Goal: Task Accomplishment & Management: Complete application form

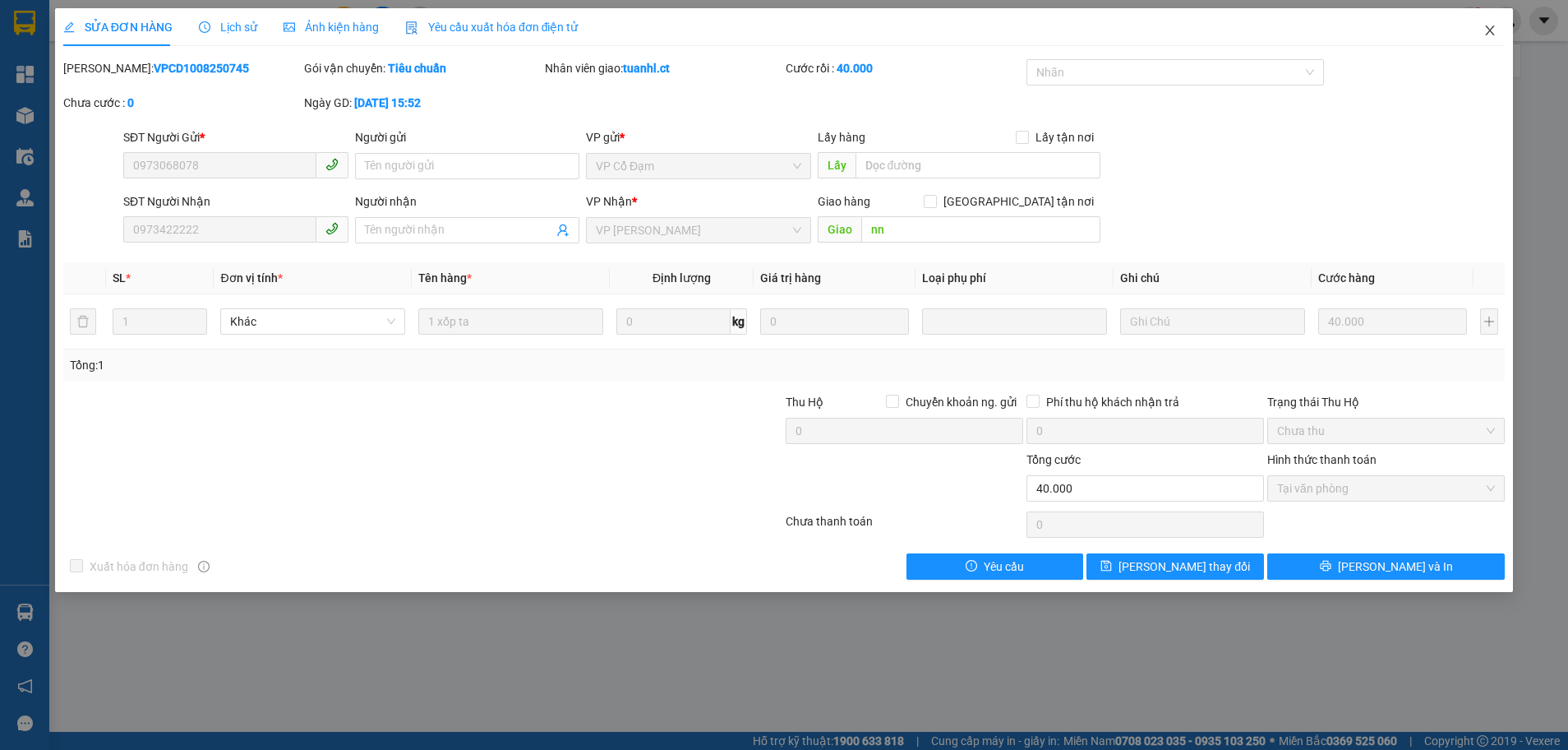
click at [1489, 33] on icon "close" at bounding box center [1490, 30] width 9 height 10
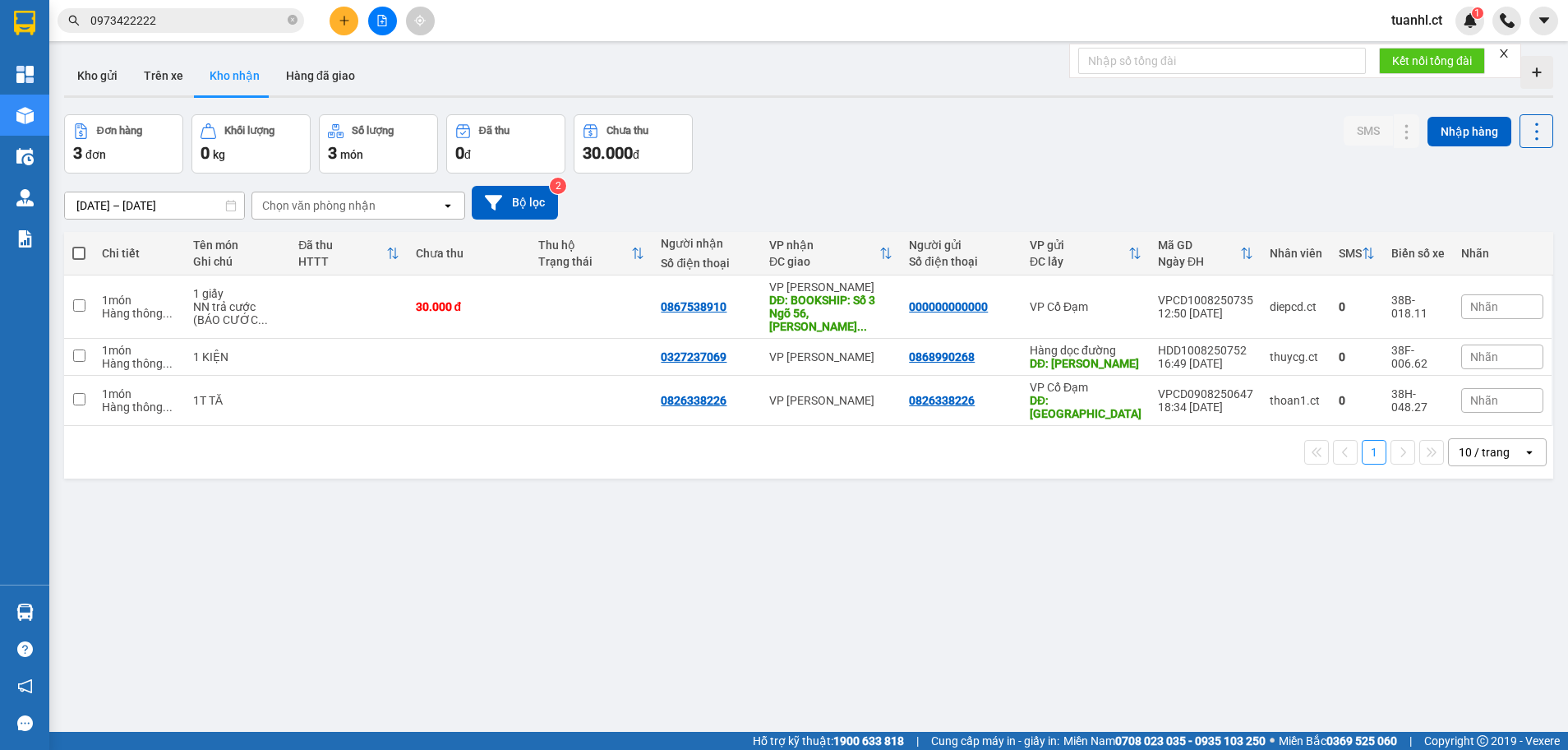
click at [355, 20] on button at bounding box center [344, 21] width 29 height 29
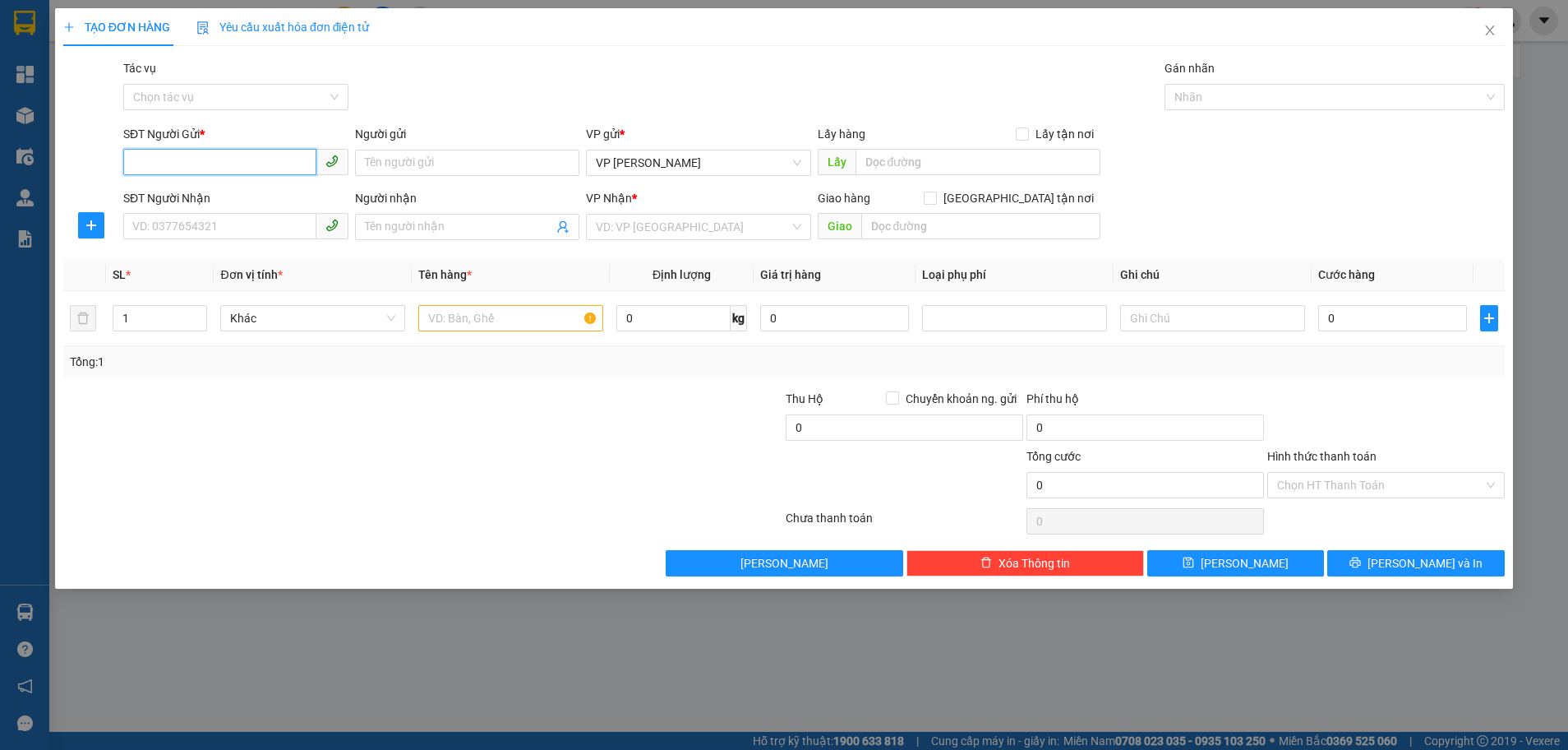
click at [193, 166] on input "SĐT Người Gửi *" at bounding box center [219, 162] width 193 height 26
type input "000000000000"
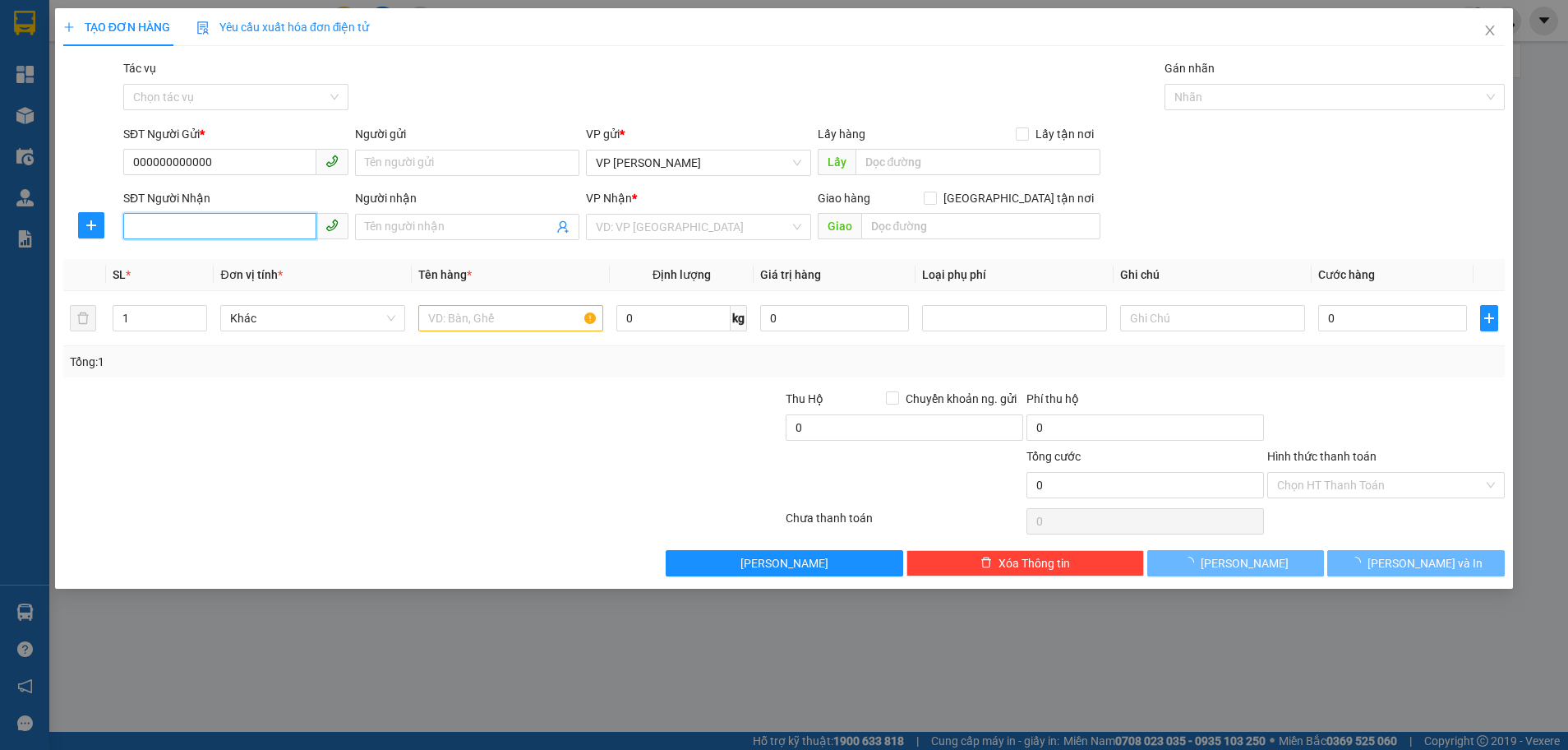
click at [173, 234] on input "SĐT Người Nhận" at bounding box center [219, 226] width 193 height 26
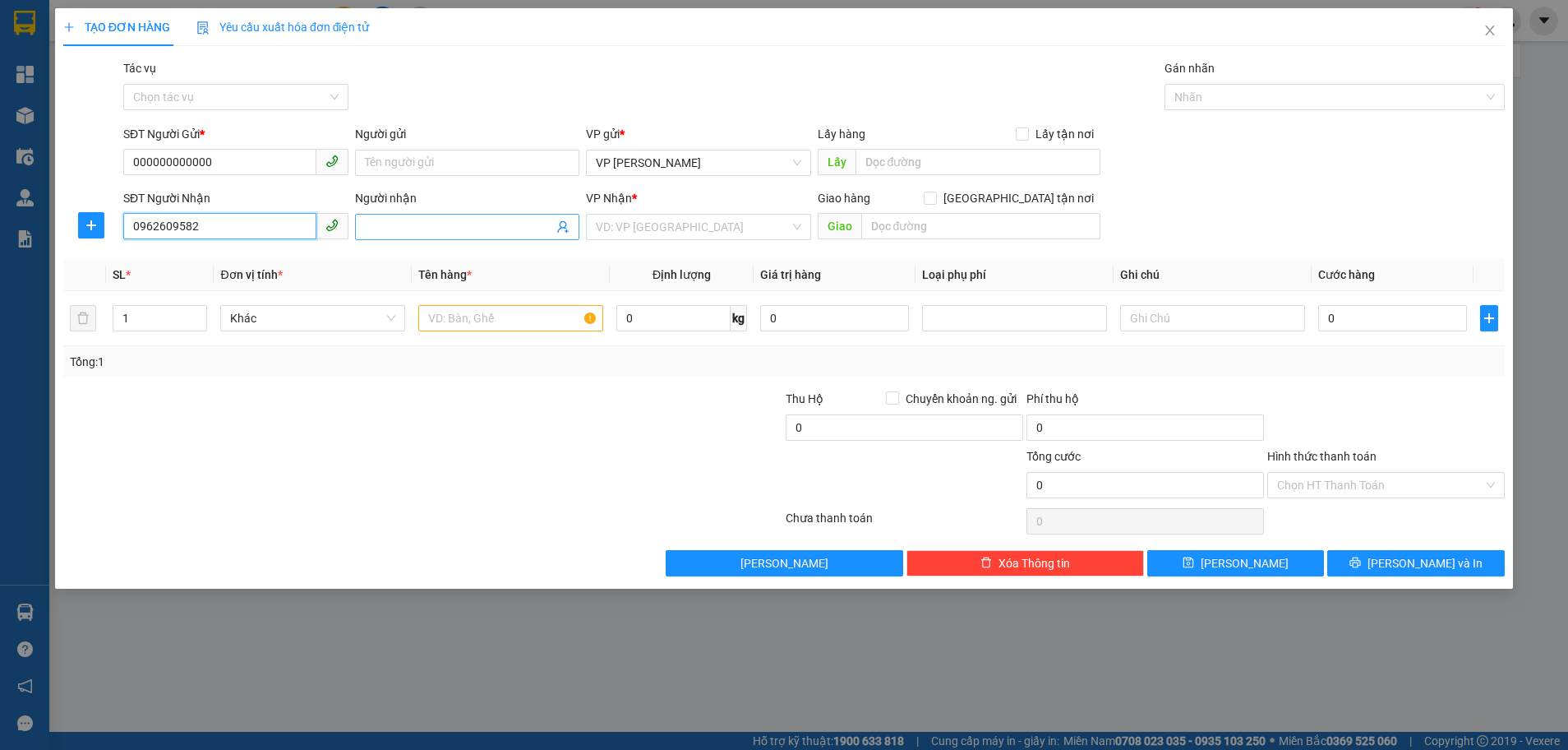
type input "0962609582"
click at [415, 234] on input "Người nhận" at bounding box center [459, 227] width 189 height 18
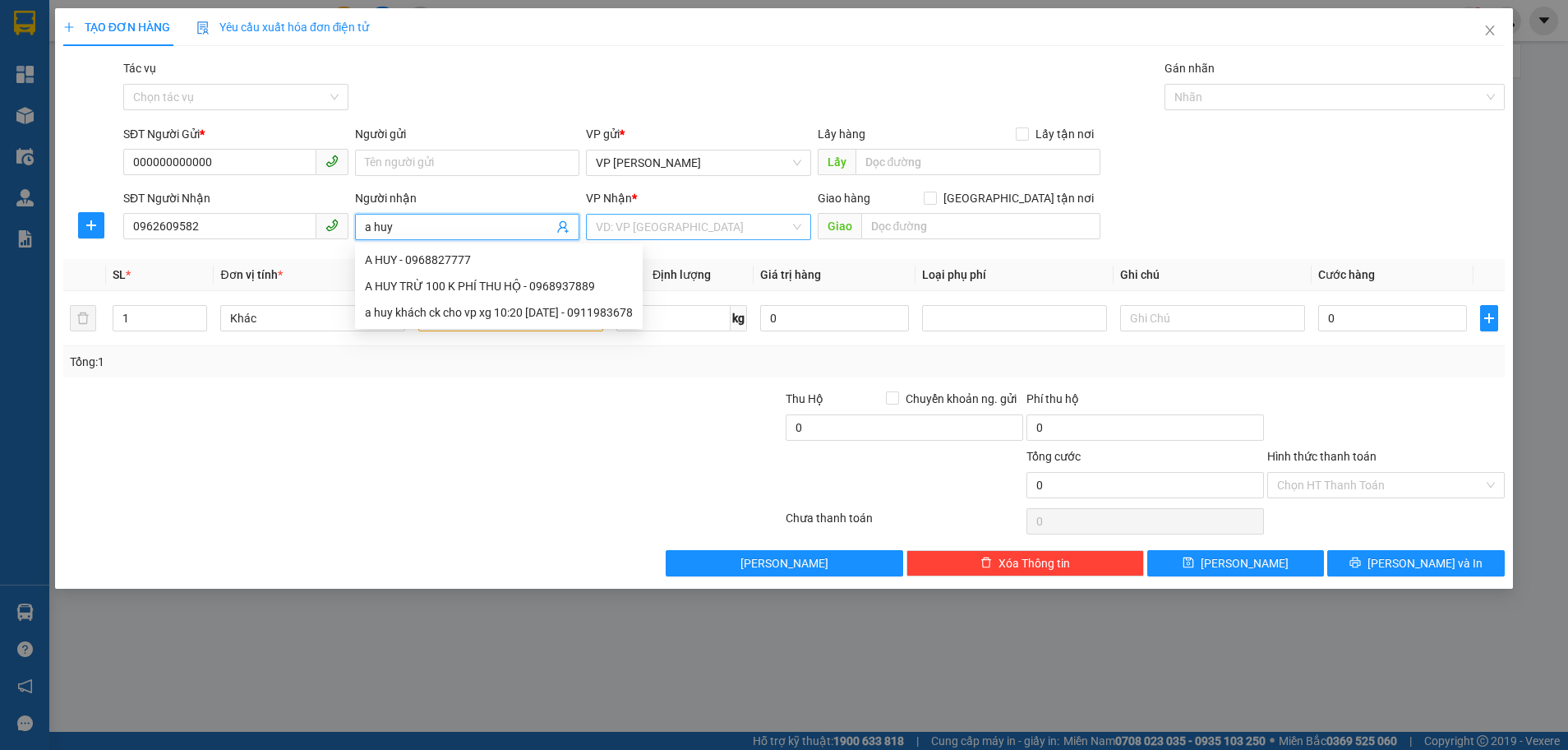
type input "a huy"
click at [660, 216] on input "search" at bounding box center [692, 226] width 194 height 24
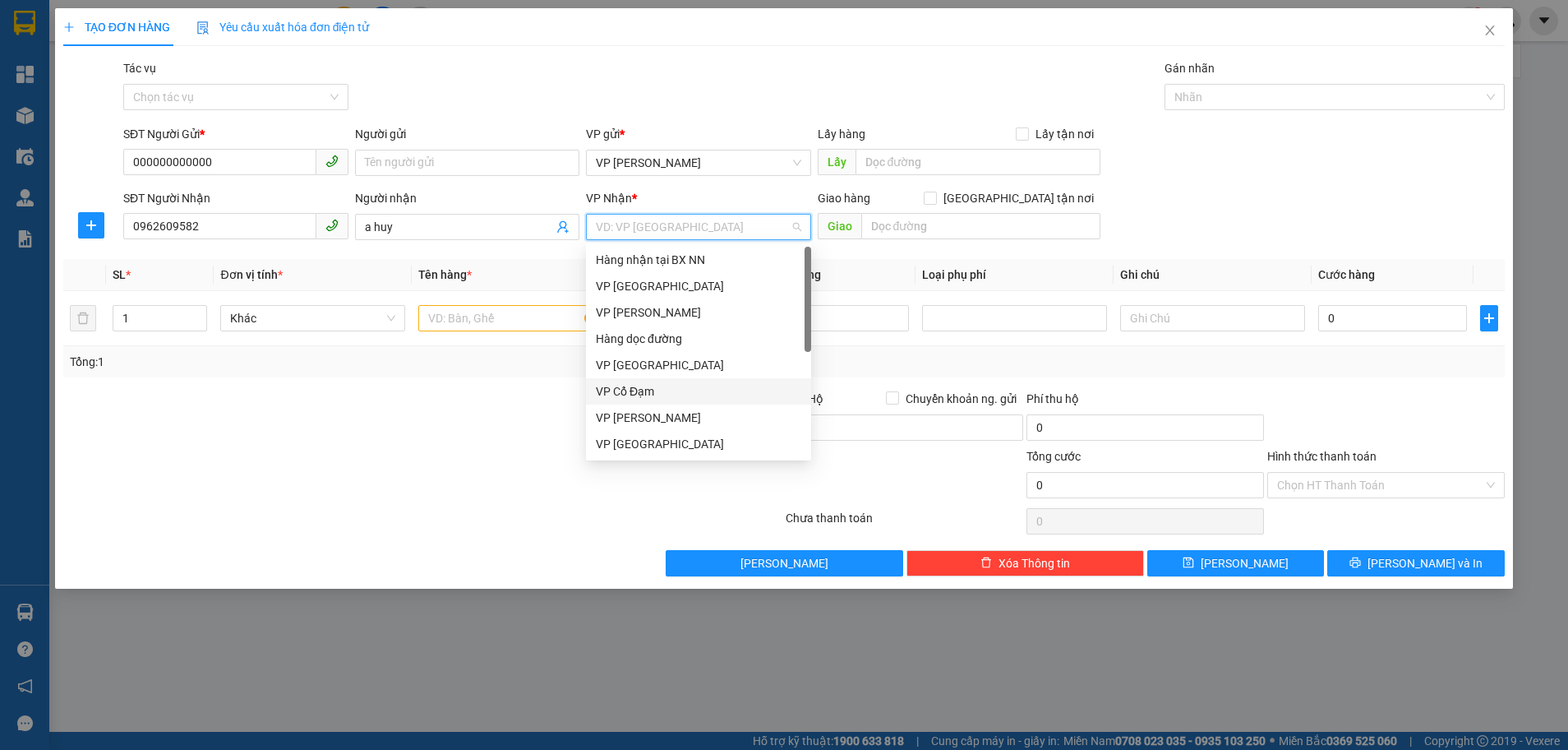
click at [651, 393] on div "VP Cổ Đạm" at bounding box center [698, 391] width 205 height 18
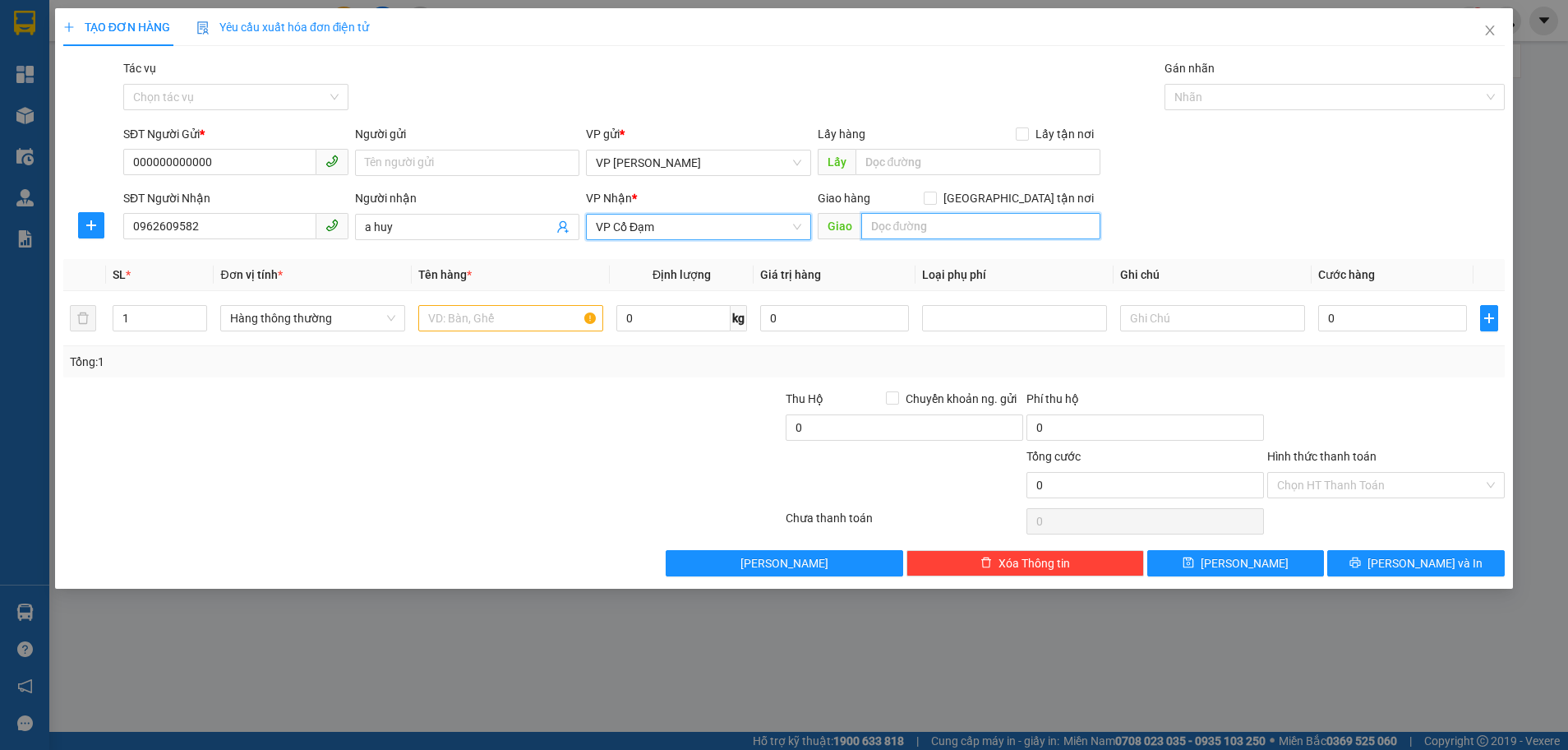
click at [887, 225] on input "text" at bounding box center [980, 226] width 239 height 26
type input "tân lộc"
click at [138, 316] on input "1" at bounding box center [160, 318] width 93 height 24
type input "2"
click at [452, 323] on input "text" at bounding box center [510, 318] width 185 height 26
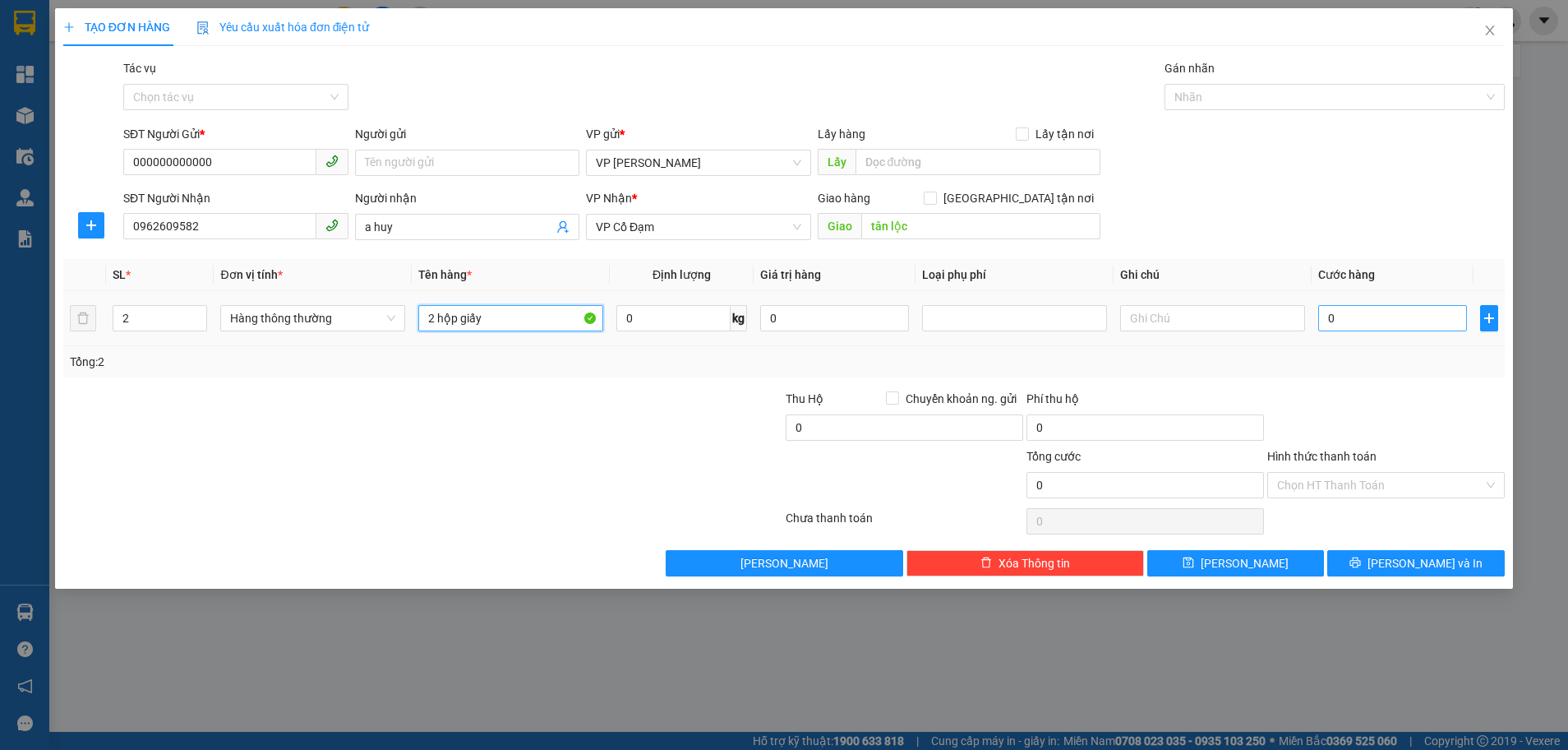
type input "2 hộp giấy"
click at [1331, 324] on input "0" at bounding box center [1393, 318] width 149 height 26
type input "7"
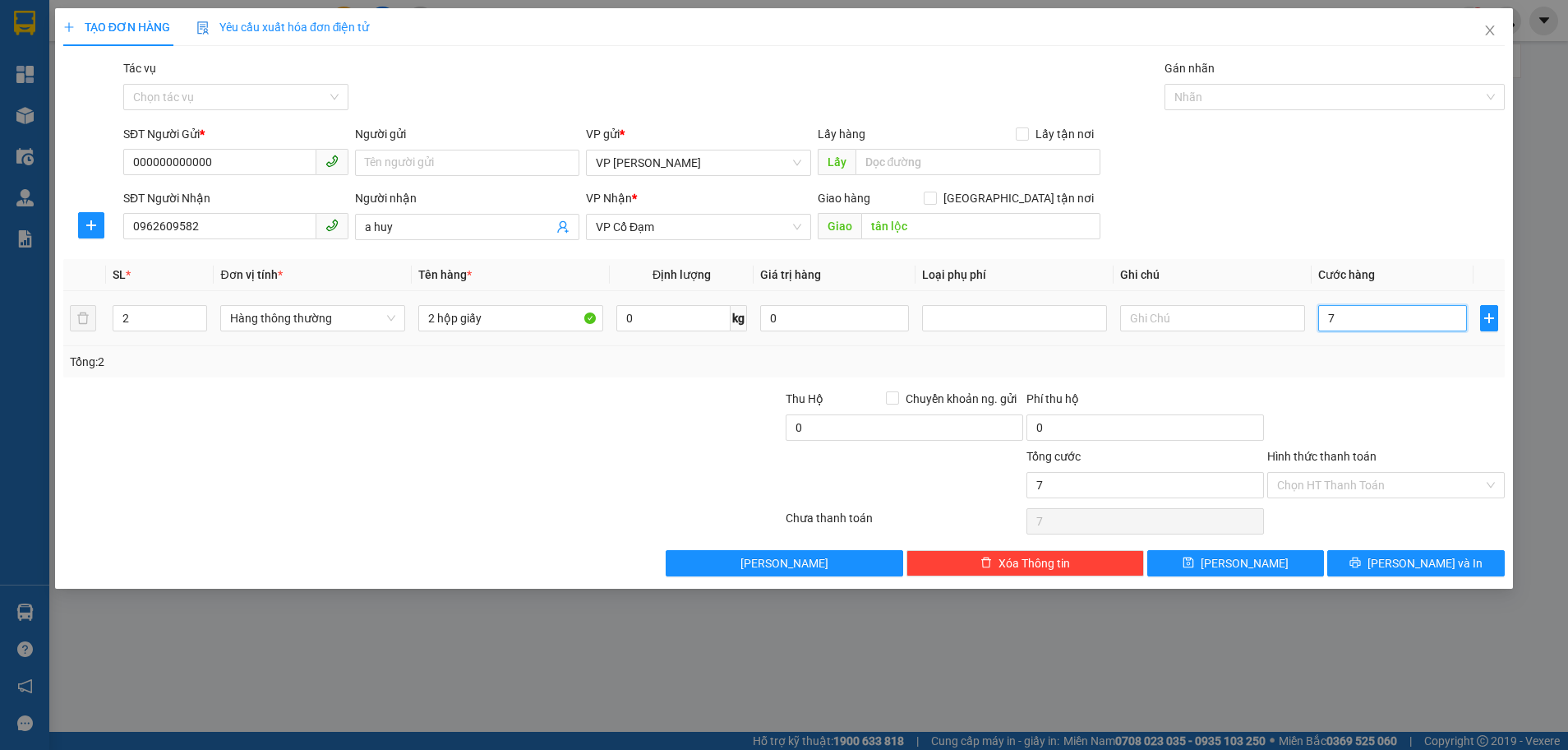
type input "70"
type input "70.000"
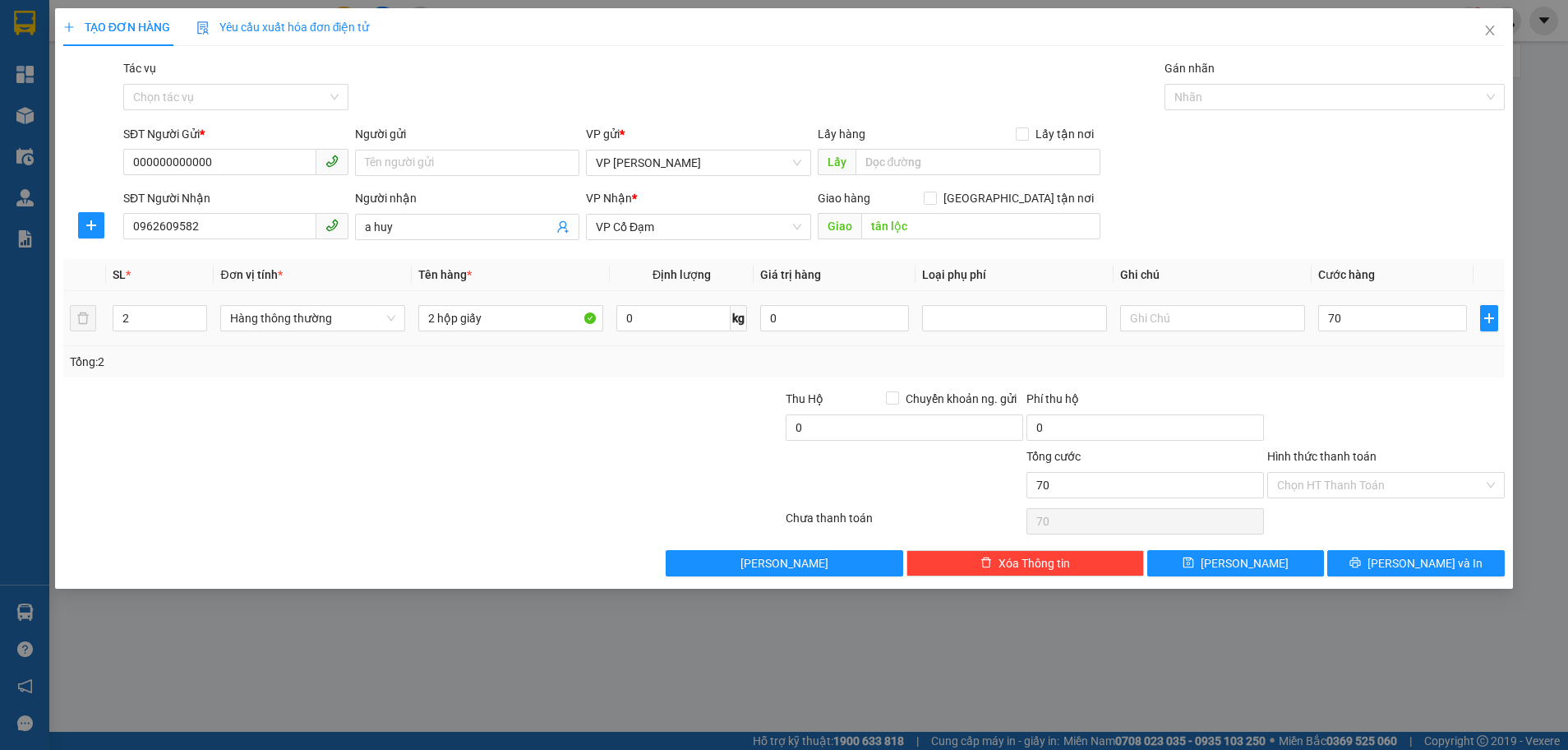
type input "70.000"
click at [1353, 353] on div "Tổng: 2" at bounding box center [784, 361] width 1429 height 18
click at [1394, 551] on button "[PERSON_NAME] và In" at bounding box center [1415, 563] width 177 height 26
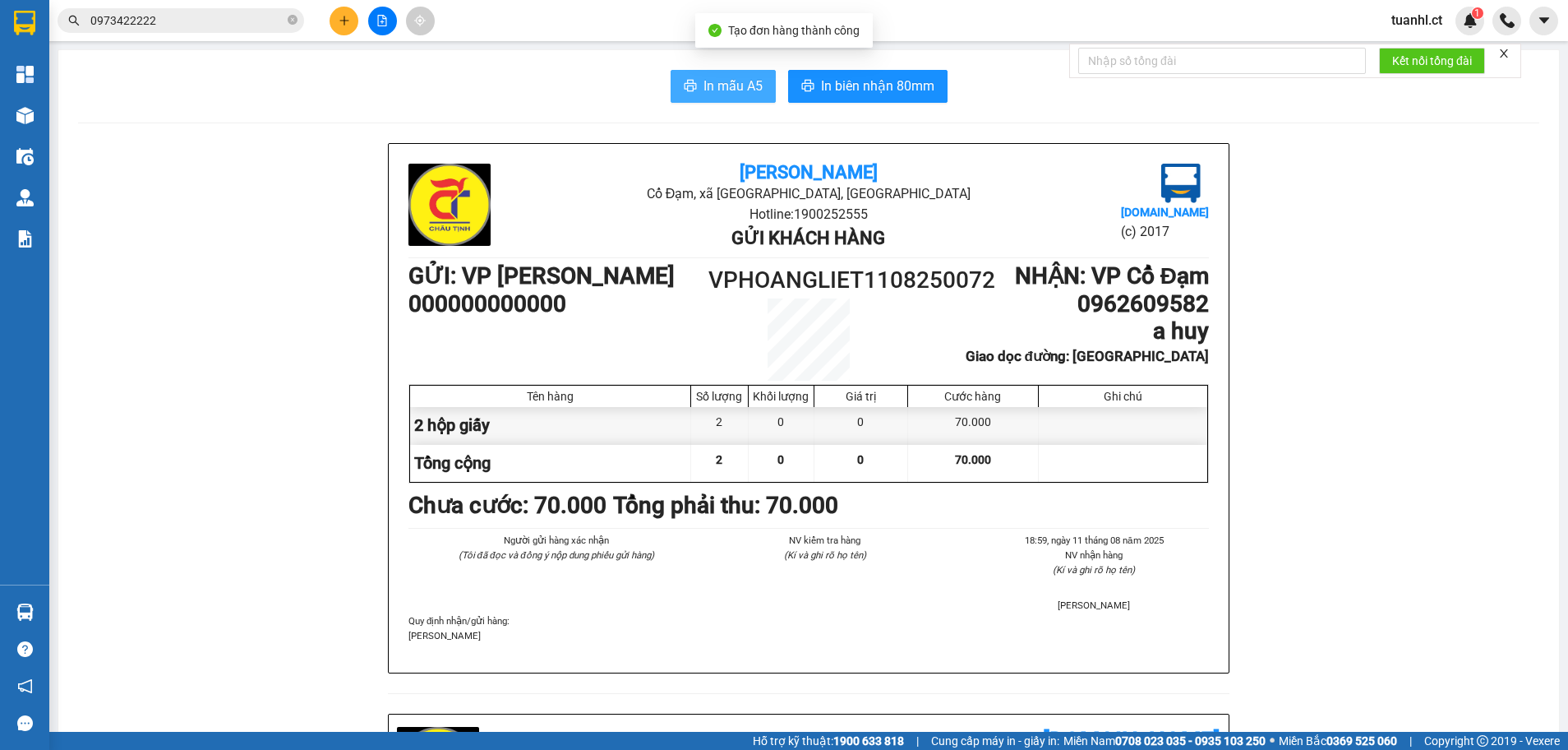
click at [723, 83] on span "In mẫu A5" at bounding box center [732, 85] width 59 height 20
click at [568, 76] on div "In mẫu A5 In biên nhận 80mm" at bounding box center [809, 86] width 1461 height 33
click at [323, 22] on div at bounding box center [382, 21] width 123 height 29
click at [339, 22] on icon "plus" at bounding box center [345, 20] width 12 height 12
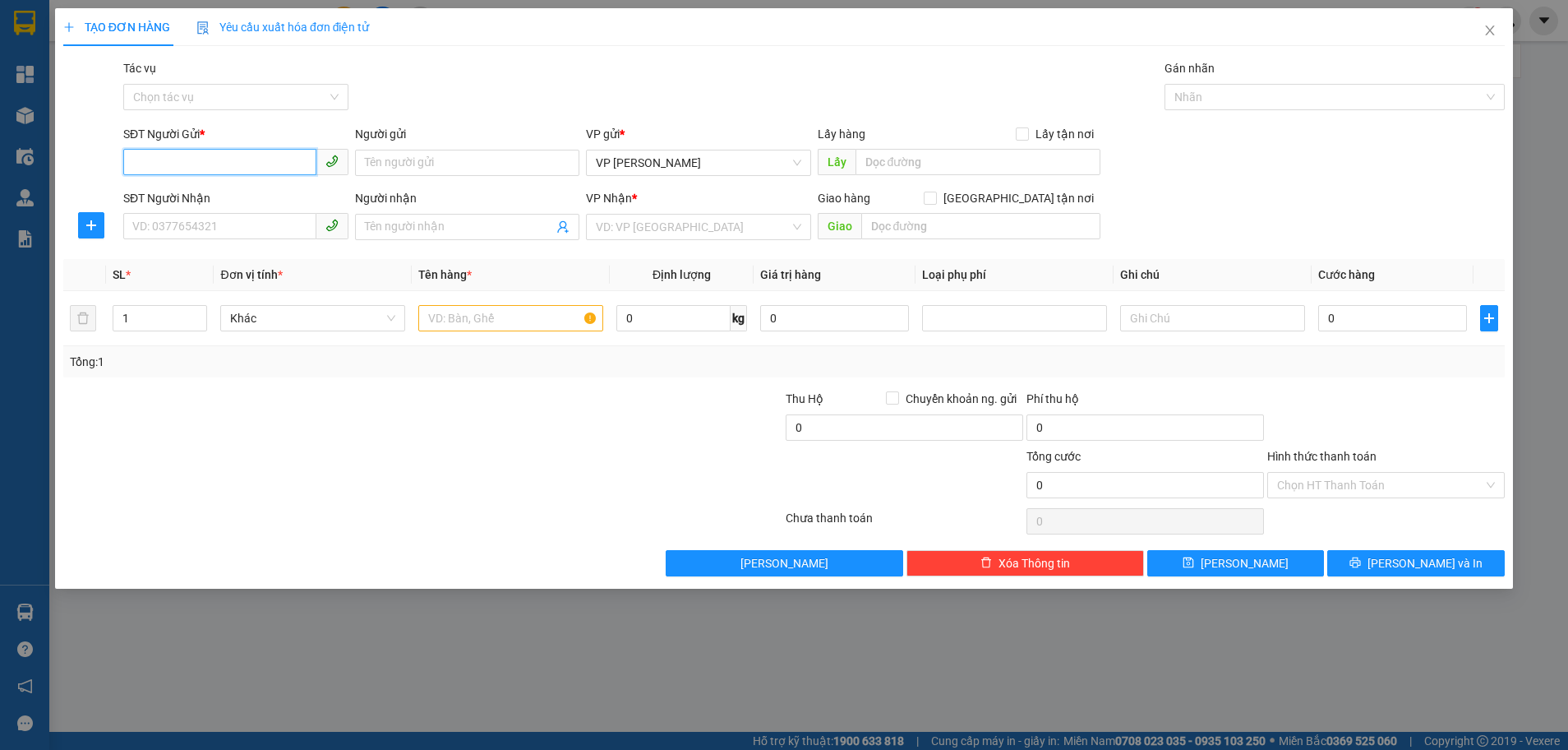
click at [229, 161] on input "SĐT Người Gửi *" at bounding box center [219, 162] width 193 height 26
click at [179, 167] on input "SĐT Người Gửi *" at bounding box center [219, 162] width 193 height 26
type input "0962121287"
click at [204, 202] on div "0962121287 - a huấn" at bounding box center [235, 196] width 205 height 18
type input "a huấn"
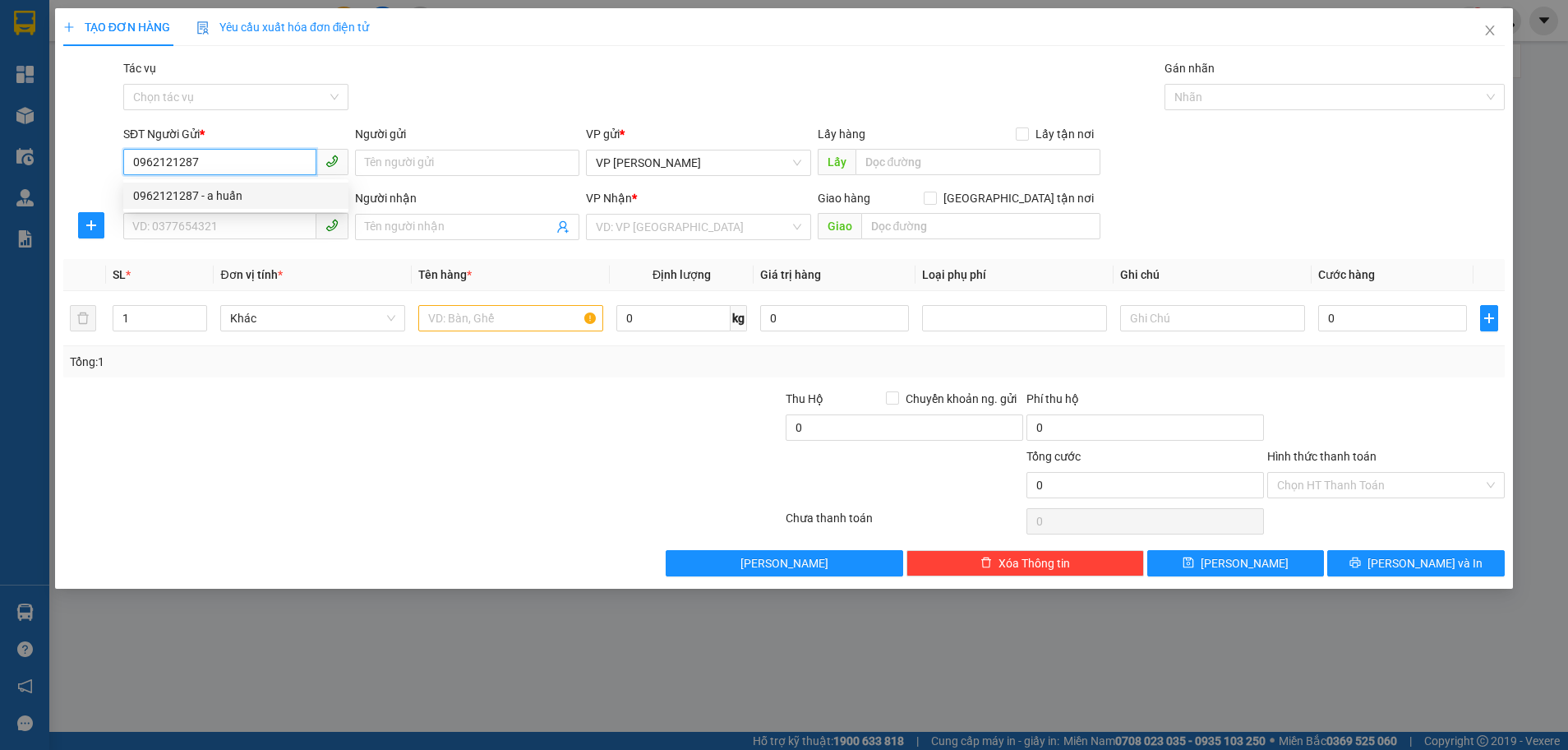
type input "0976559819"
type input "a sơn"
type input "cương gián"
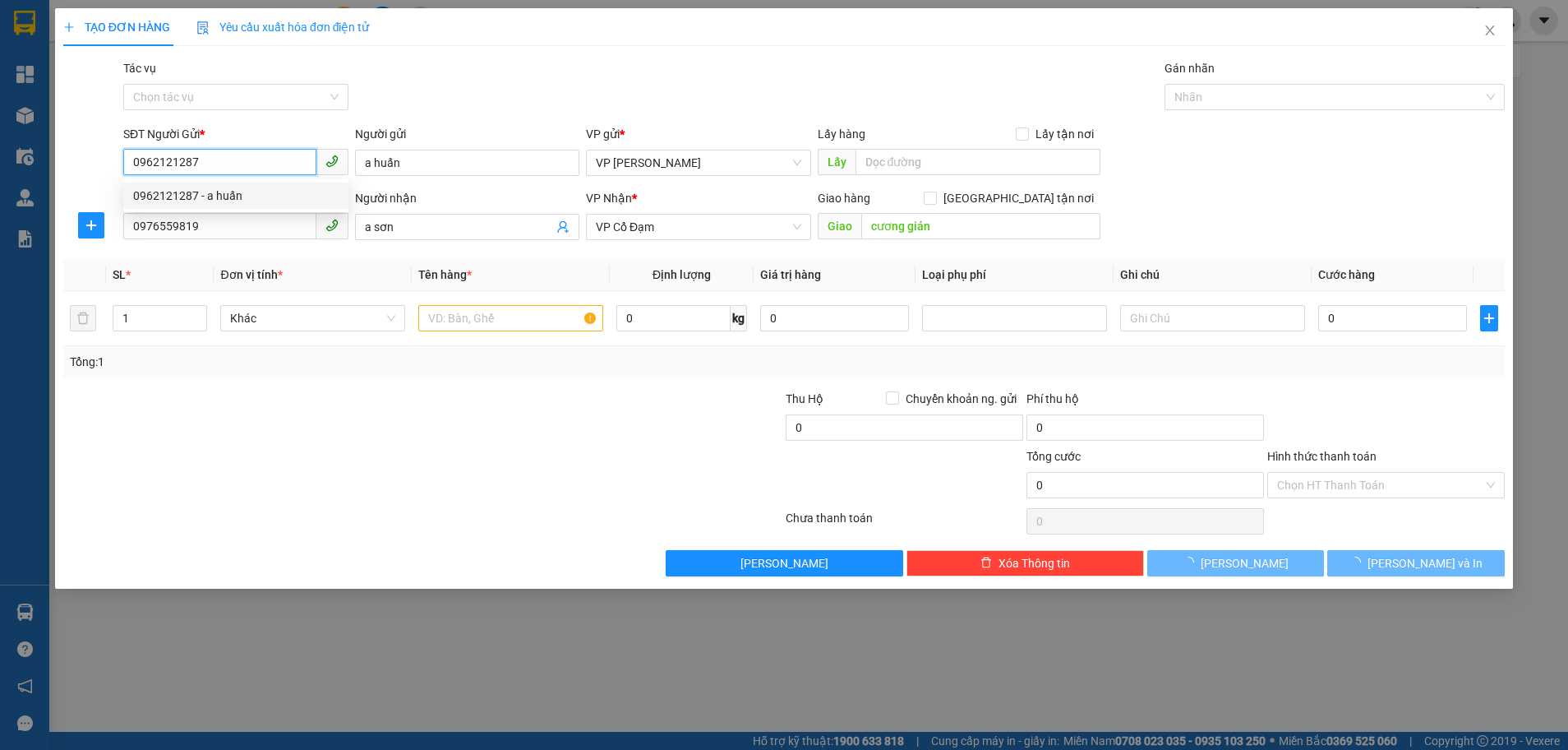
type input "150.000"
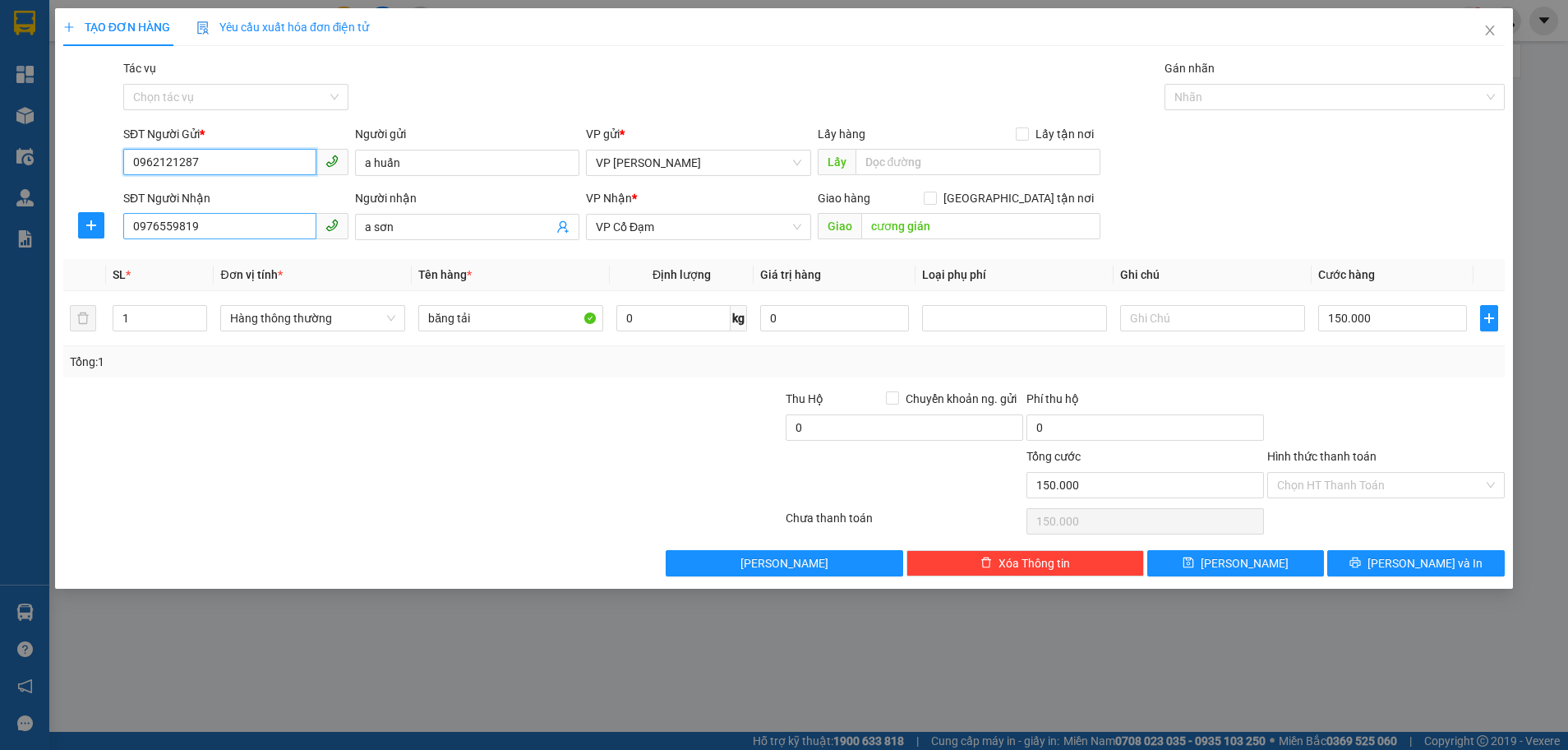
type input "0962121287"
click at [220, 228] on input "0976559819" at bounding box center [219, 226] width 193 height 26
type input "0"
type input "0931355755"
click at [453, 238] on span "a sơn" at bounding box center [468, 227] width 225 height 26
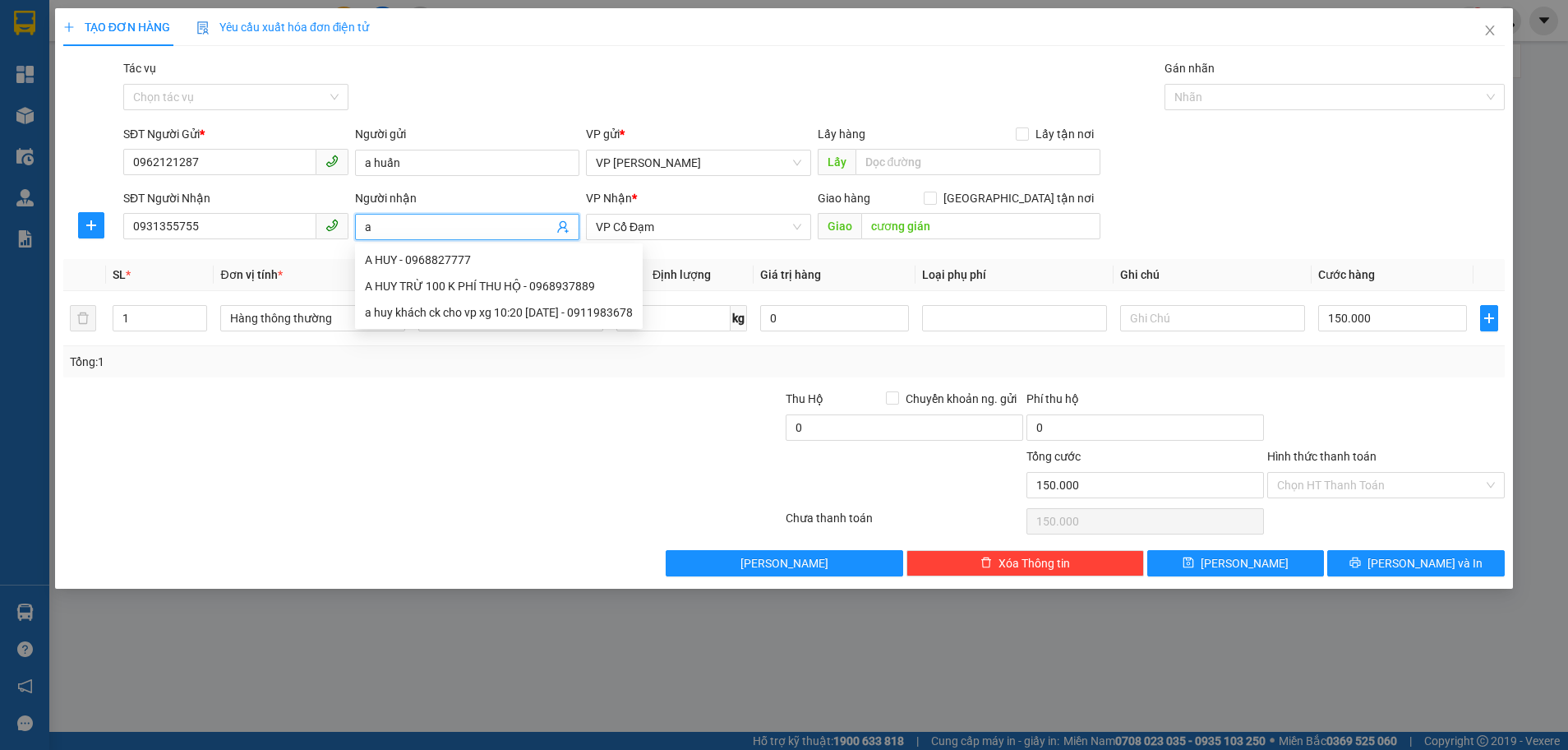
type input "a"
type input "chị lỹ"
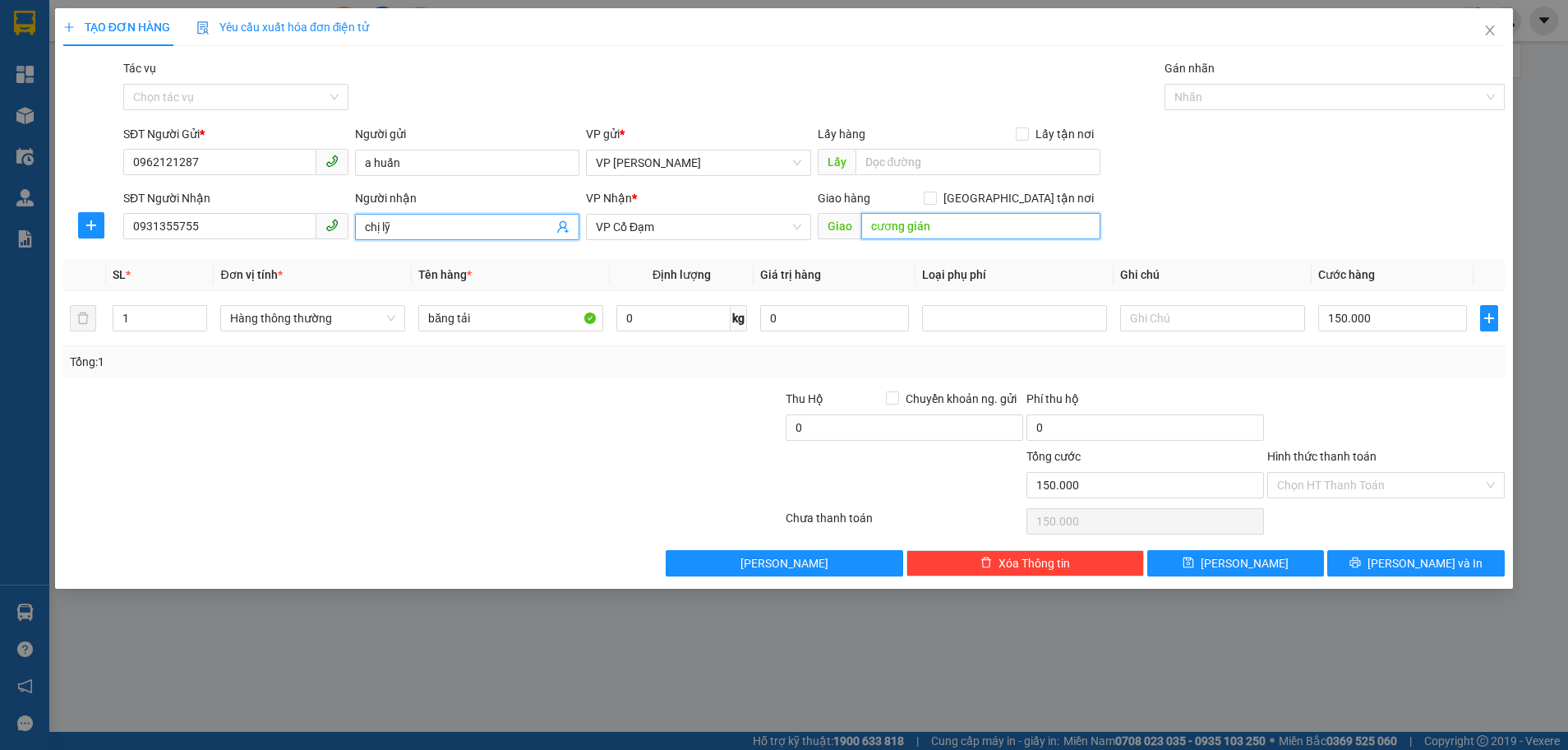
click at [930, 226] on input "cương gián" at bounding box center [980, 226] width 239 height 26
type input "cổ đạm"
click at [1418, 327] on input "150.000" at bounding box center [1393, 318] width 149 height 26
type input "0"
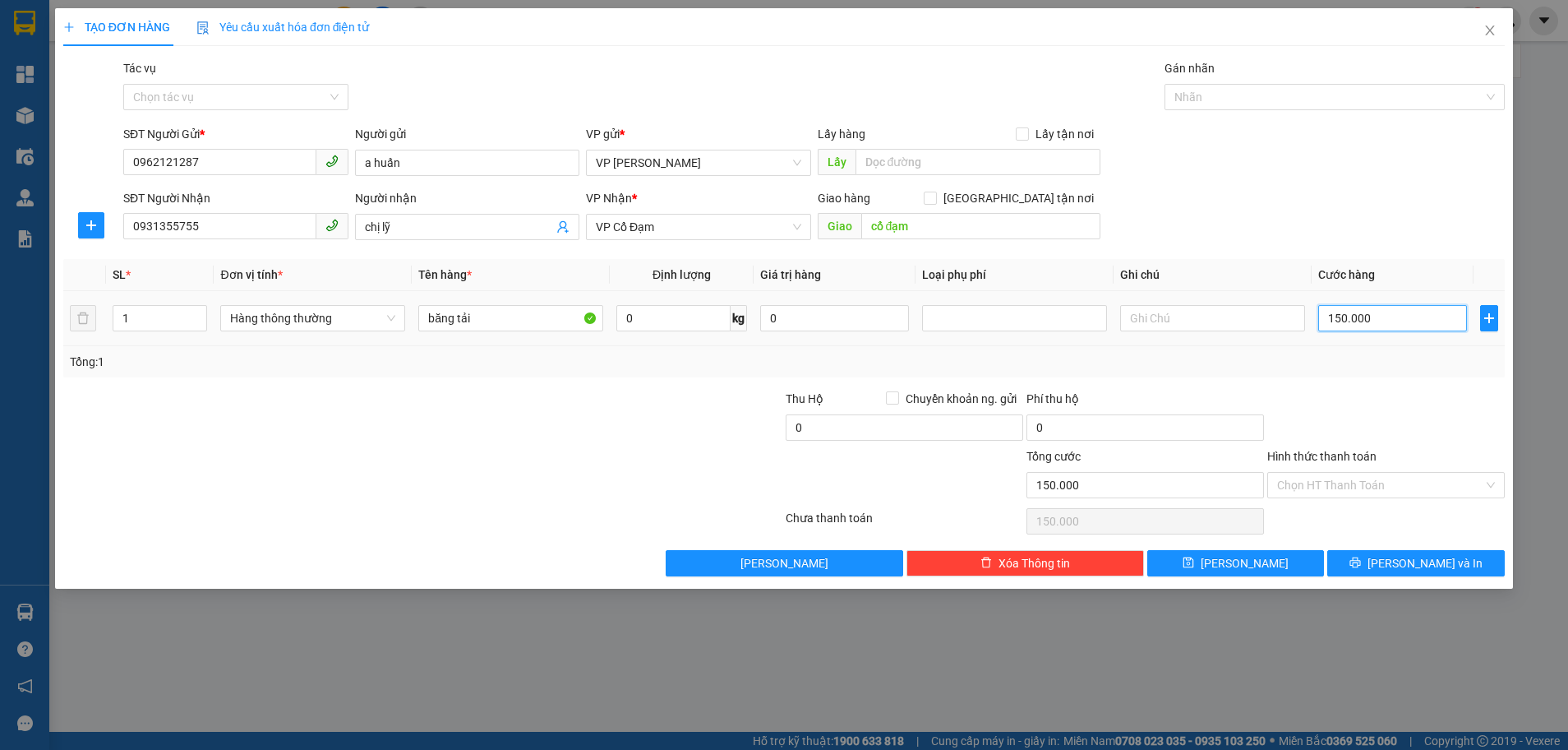
type input "0"
click at [1323, 318] on input "0" at bounding box center [1393, 318] width 149 height 26
type input "20"
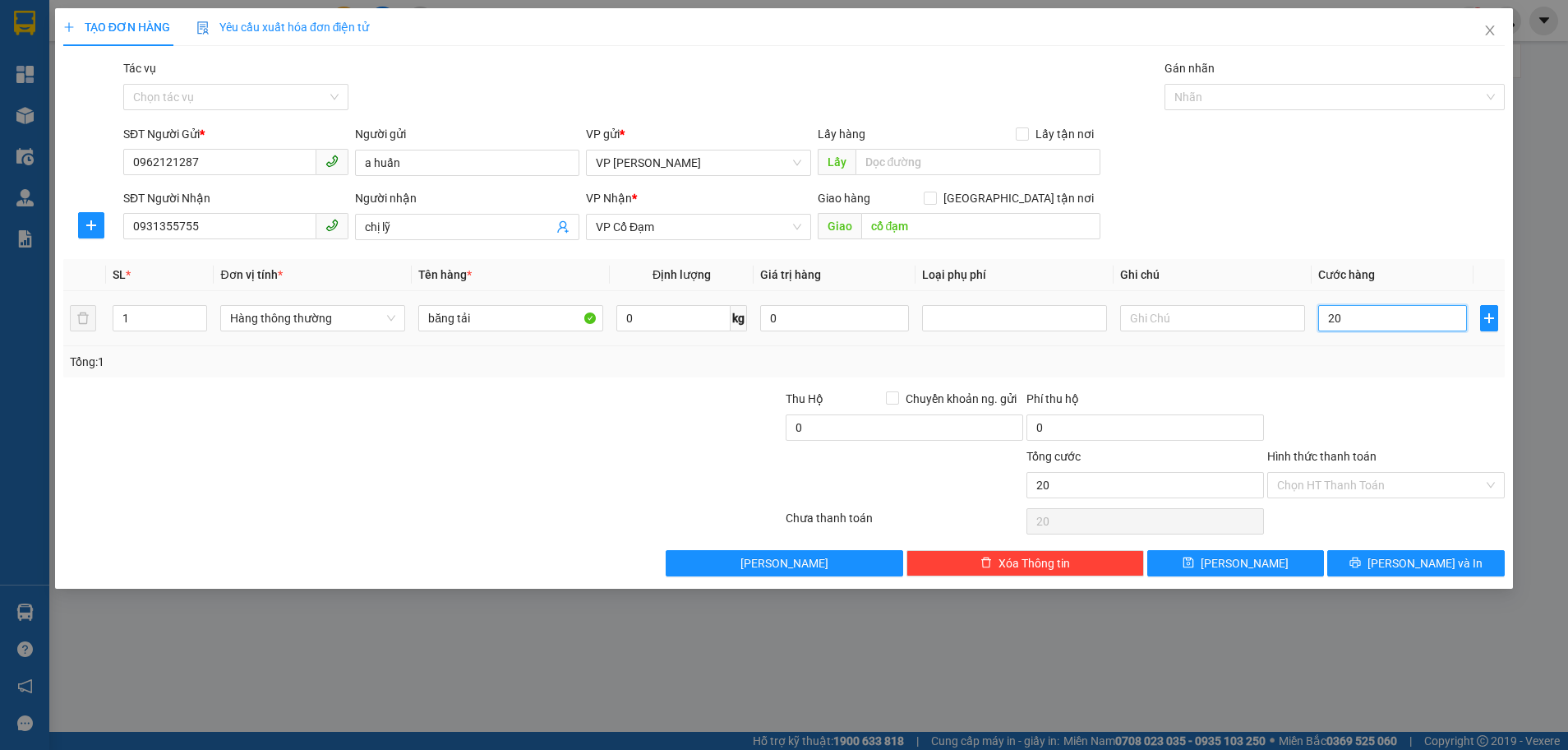
type input "200"
type input "200.000"
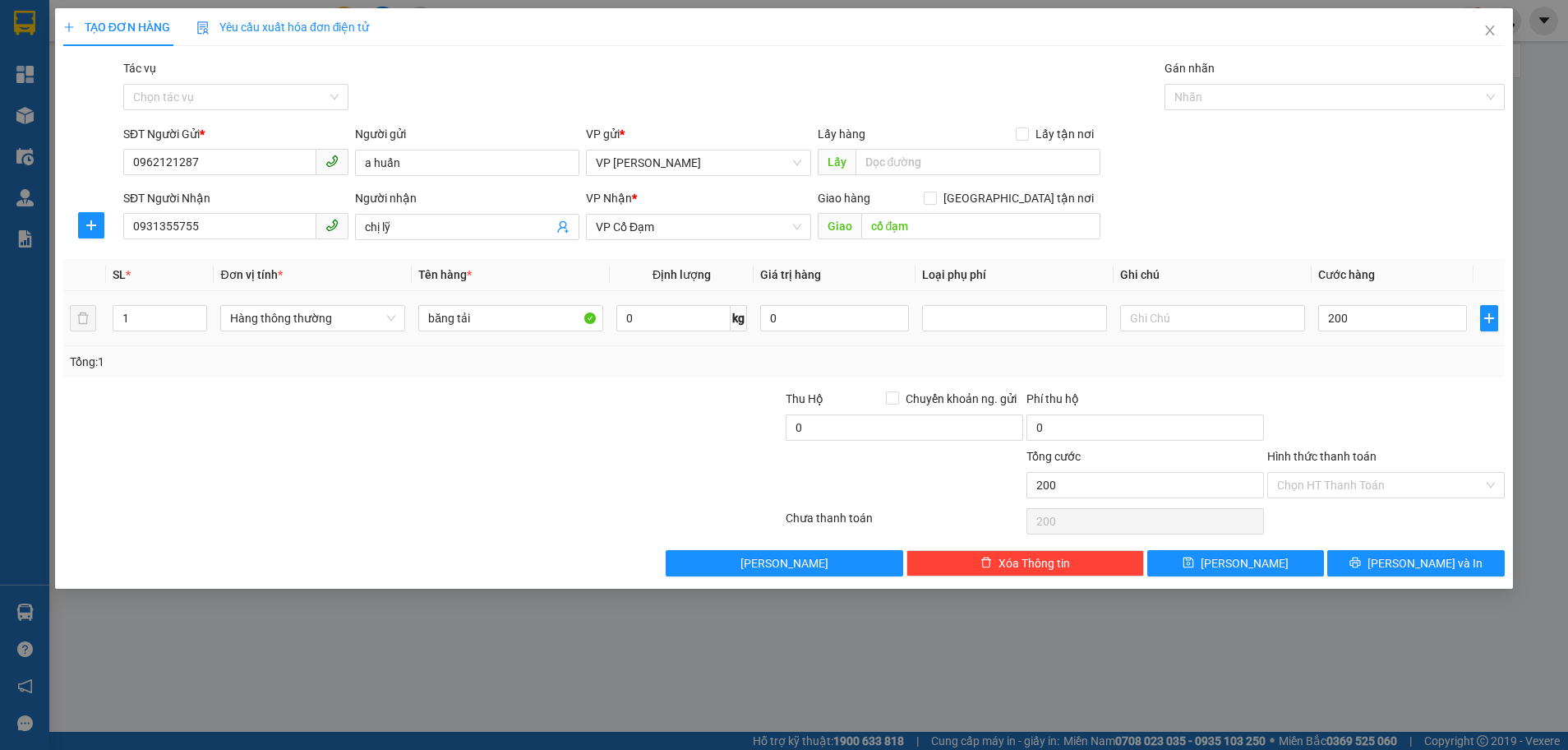
type input "200.000"
click at [1369, 408] on div at bounding box center [1386, 418] width 241 height 57
click at [1420, 562] on span "[PERSON_NAME] và In" at bounding box center [1425, 563] width 115 height 18
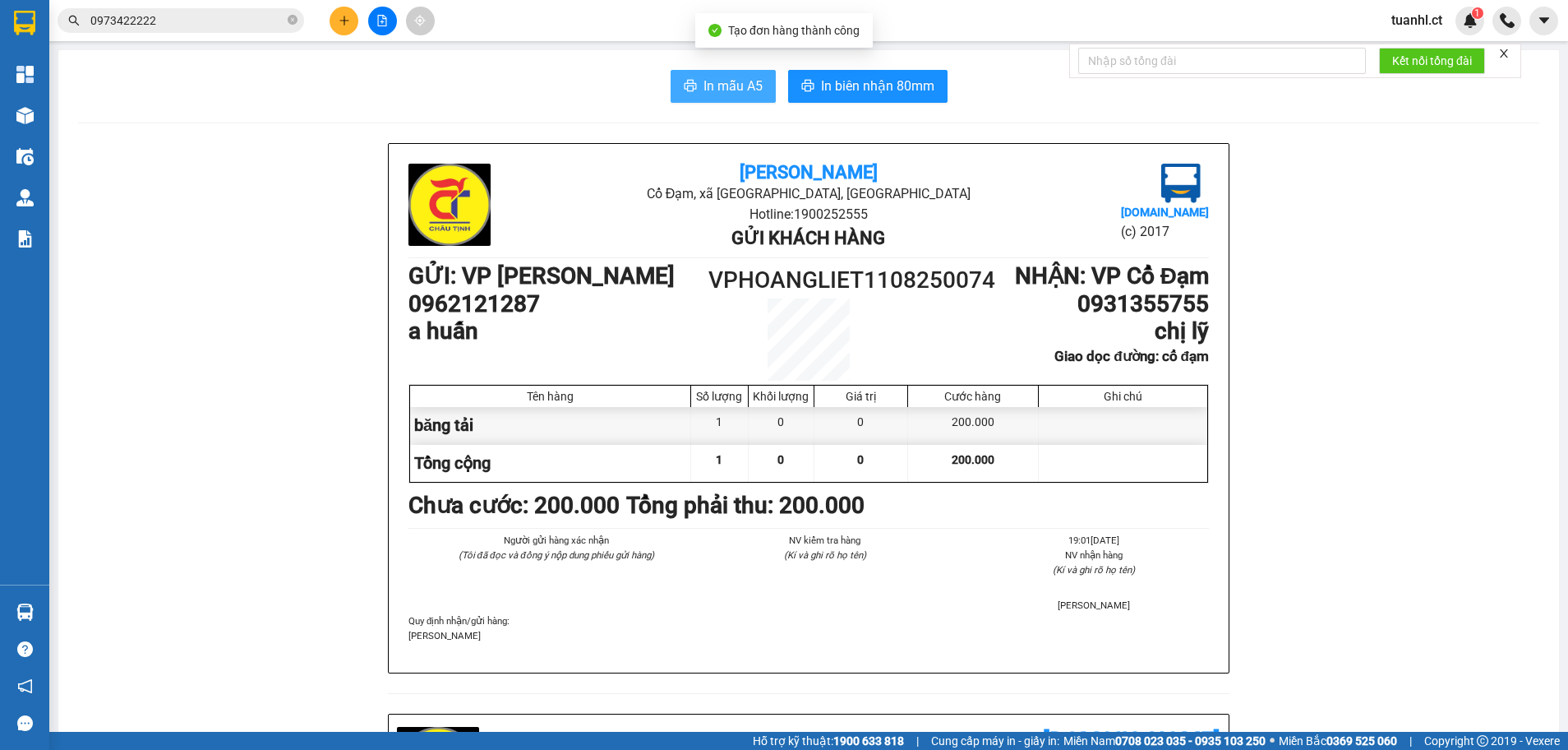
click at [712, 91] on span "In mẫu A5" at bounding box center [732, 85] width 59 height 20
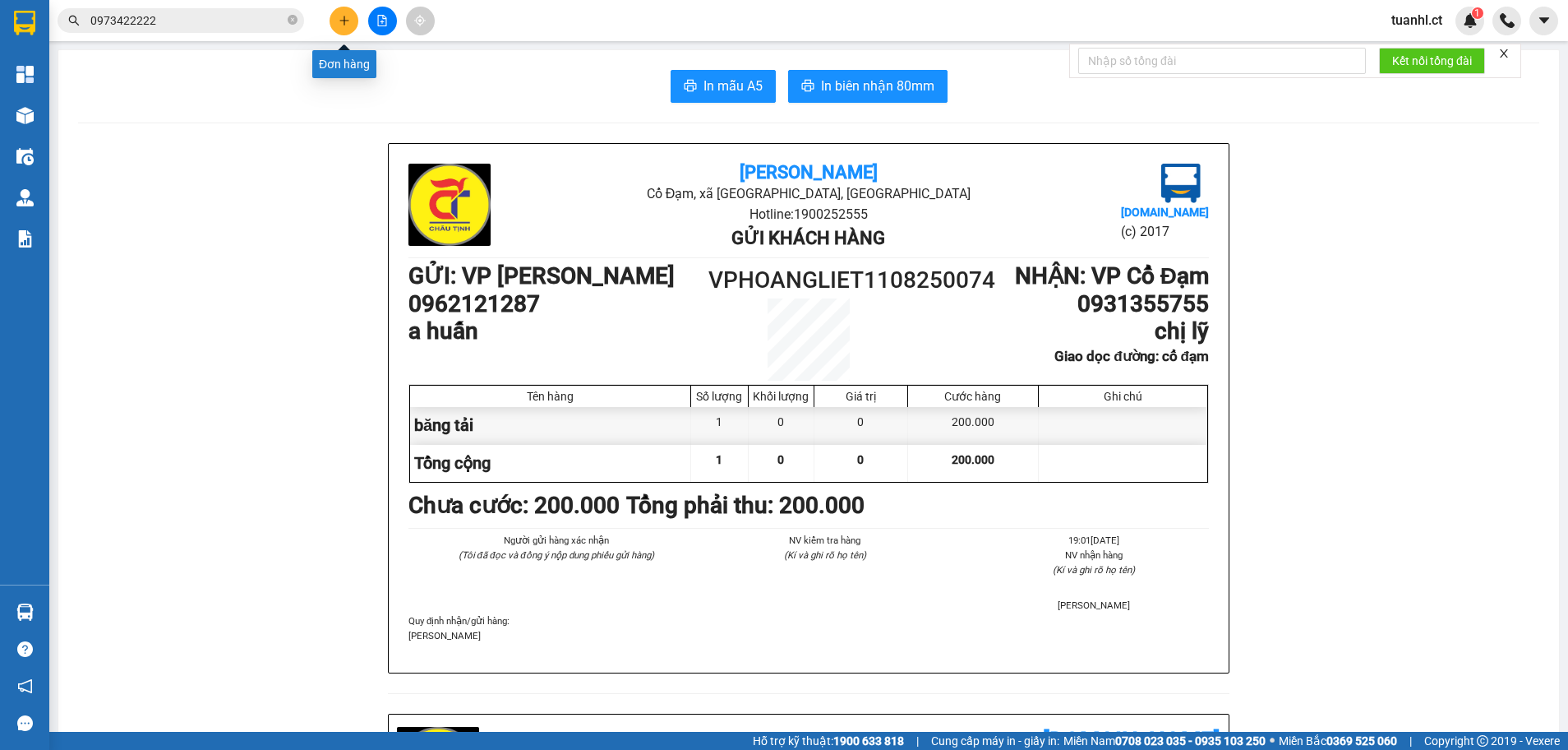
click at [342, 18] on icon "plus" at bounding box center [345, 20] width 12 height 12
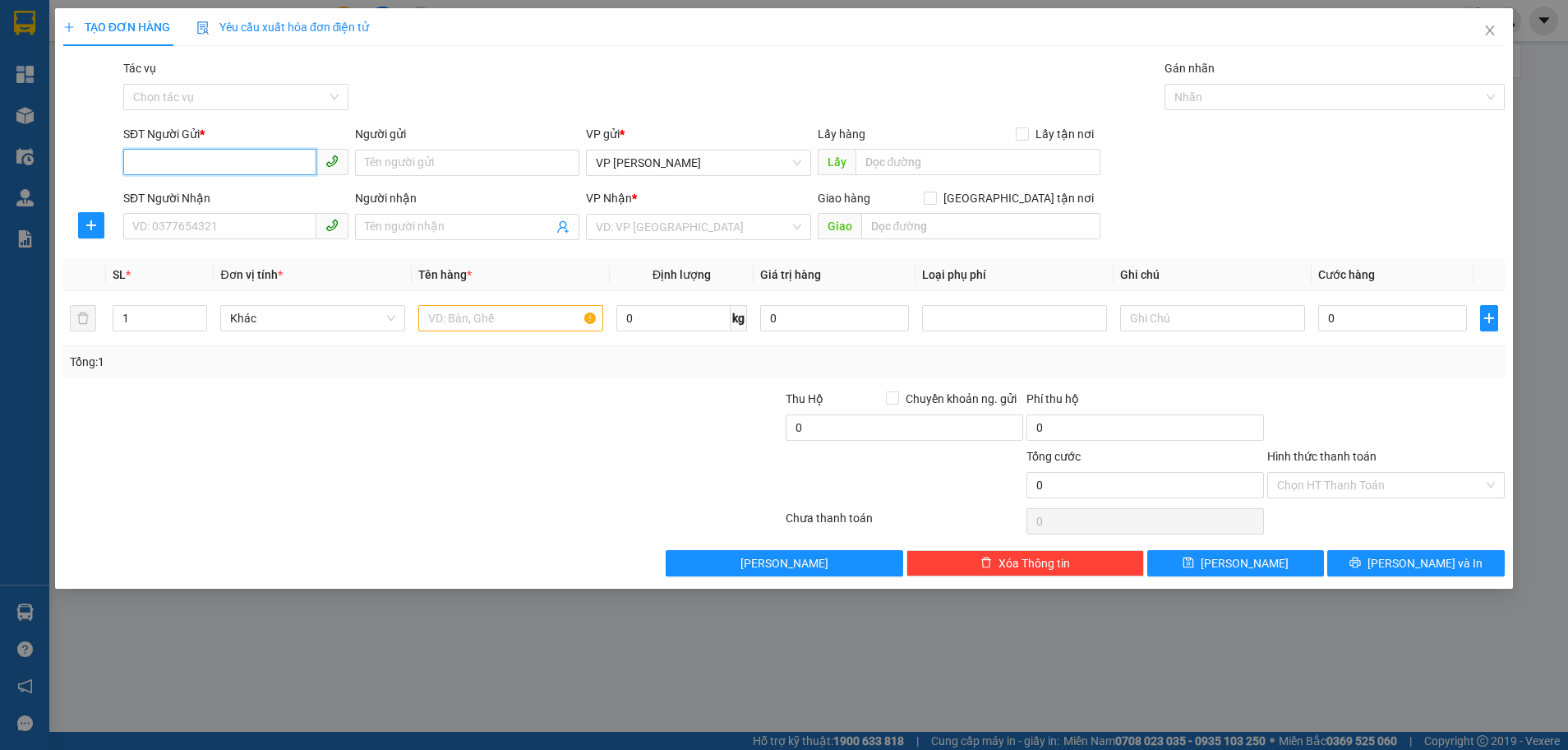
click at [197, 154] on input "SĐT Người Gửi *" at bounding box center [219, 162] width 193 height 26
click at [167, 165] on input "SĐT Người Gửi *" at bounding box center [219, 162] width 193 height 26
type input "0971062389"
click at [280, 199] on div "0971062389 - CTY VIỆT NHẬT" at bounding box center [235, 196] width 205 height 18
type input "CTY VIỆT NHẬT"
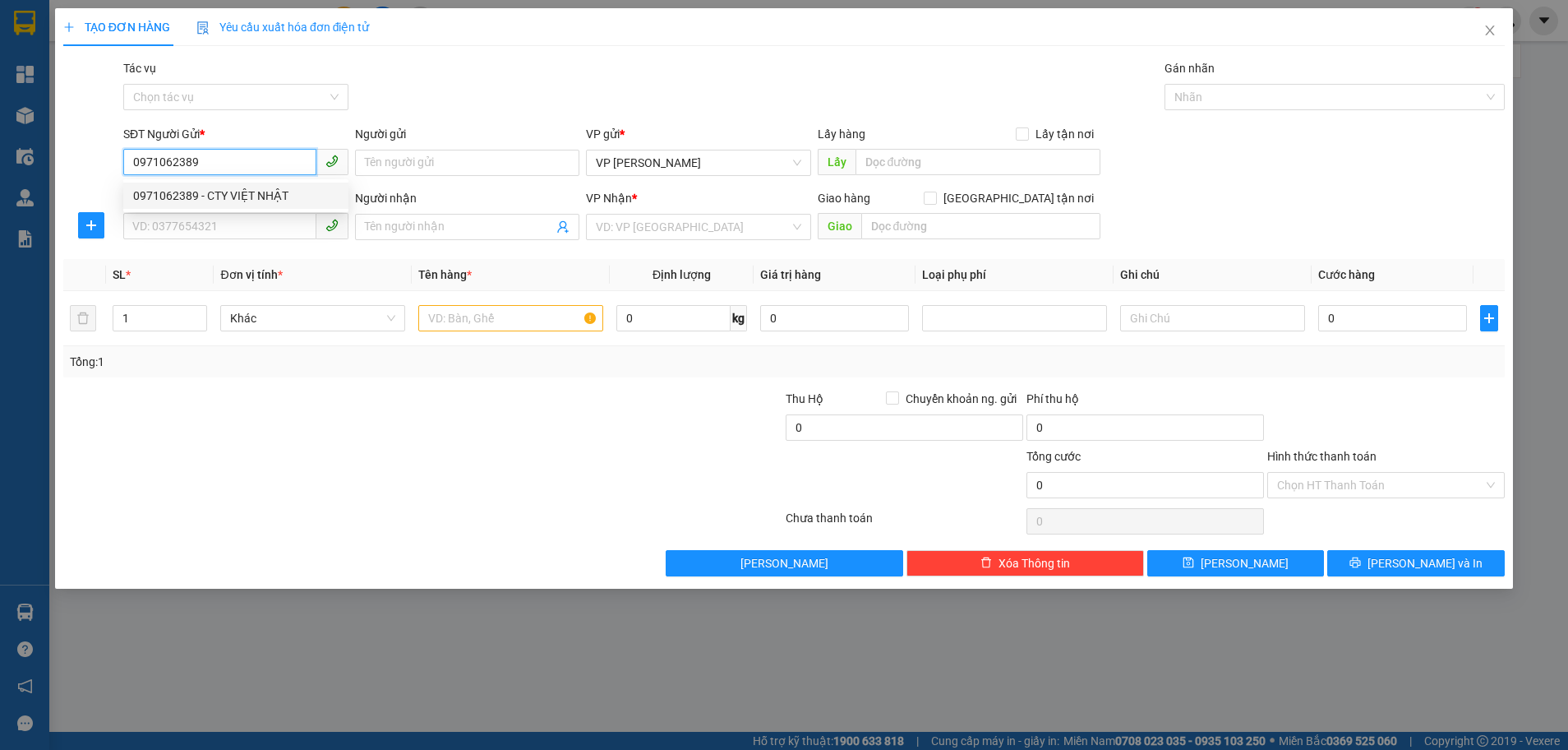
type input "0984615748"
type input "đại lý duẩn vui 02/06"
type input "THẠCH CHÂU"
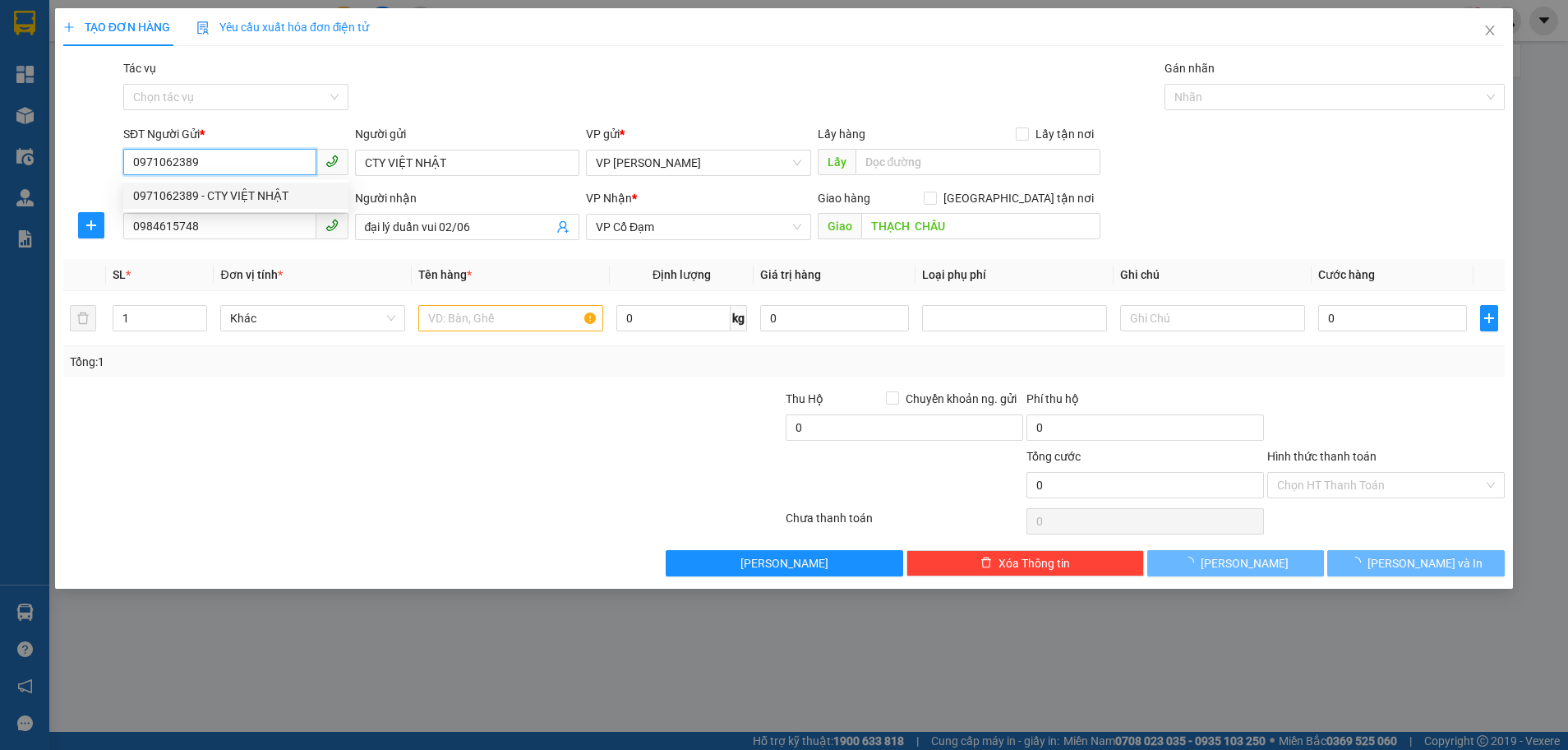
type input "300.000"
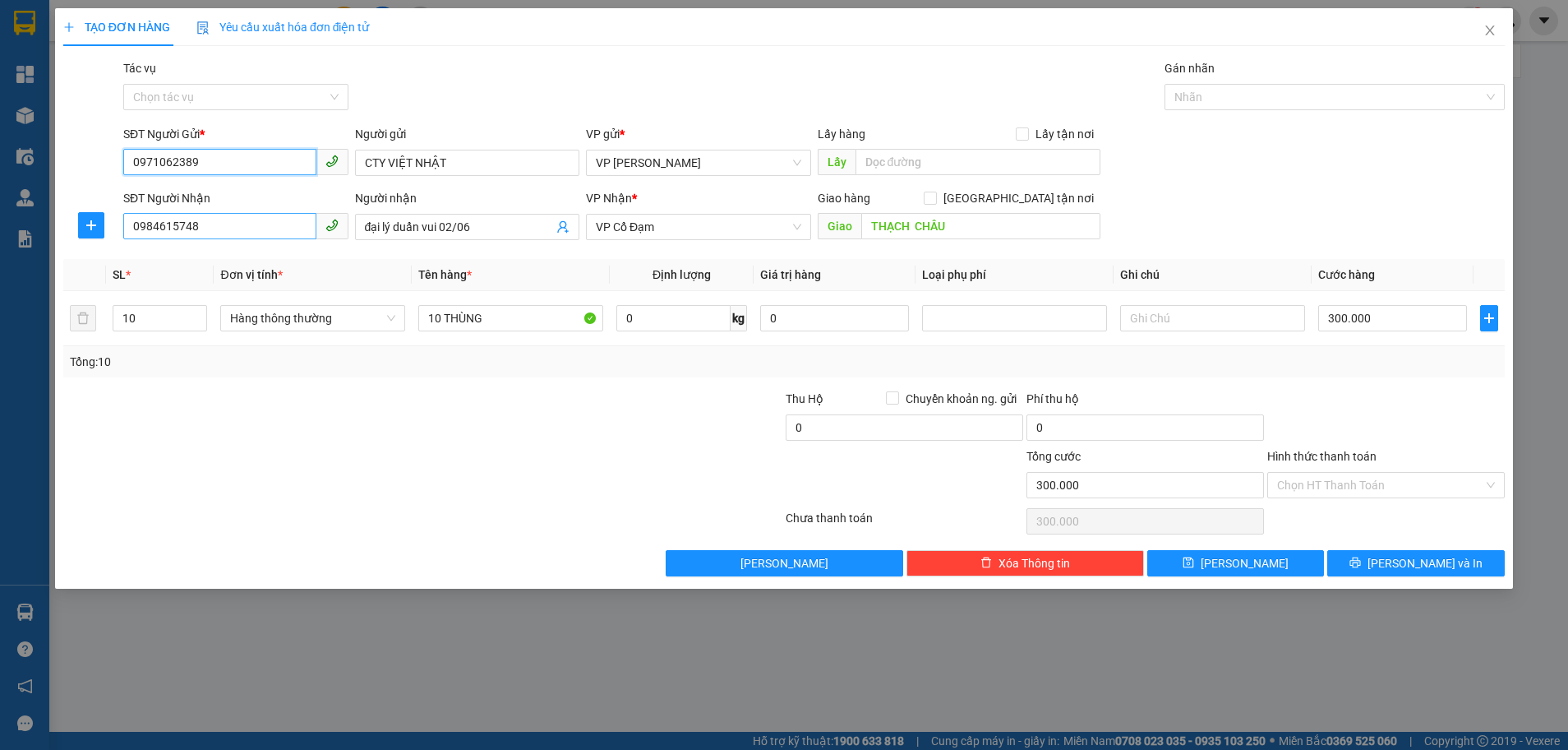
type input "0971062389"
click at [250, 235] on input "0984615748" at bounding box center [219, 226] width 193 height 26
type input "0"
type input "0962970269"
click at [499, 225] on input "đại lý duẩn vui 02/06" at bounding box center [459, 227] width 189 height 18
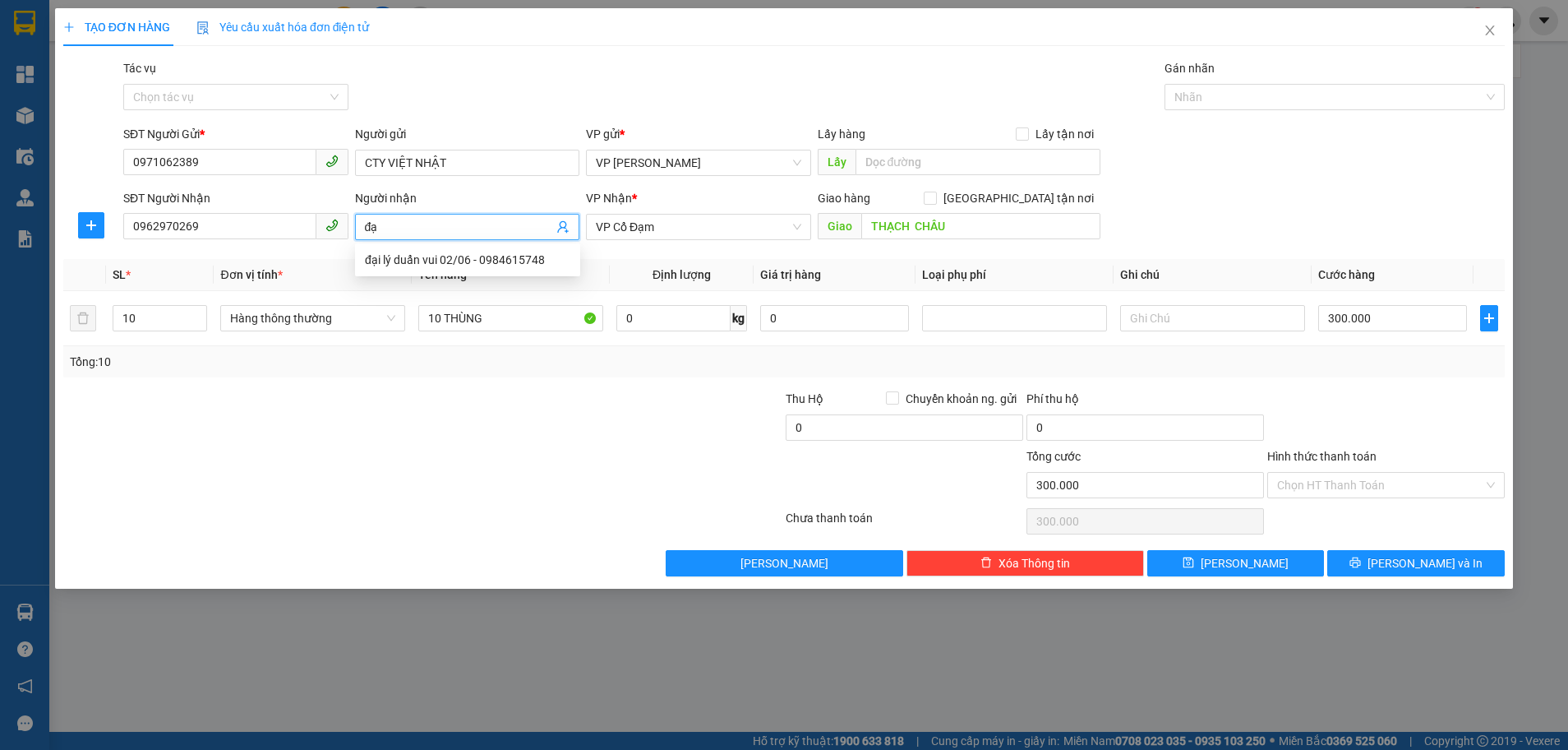
type input "đ"
type input "a ngọc"
click at [977, 225] on input "THẠCH CHÂU" at bounding box center [980, 226] width 239 height 26
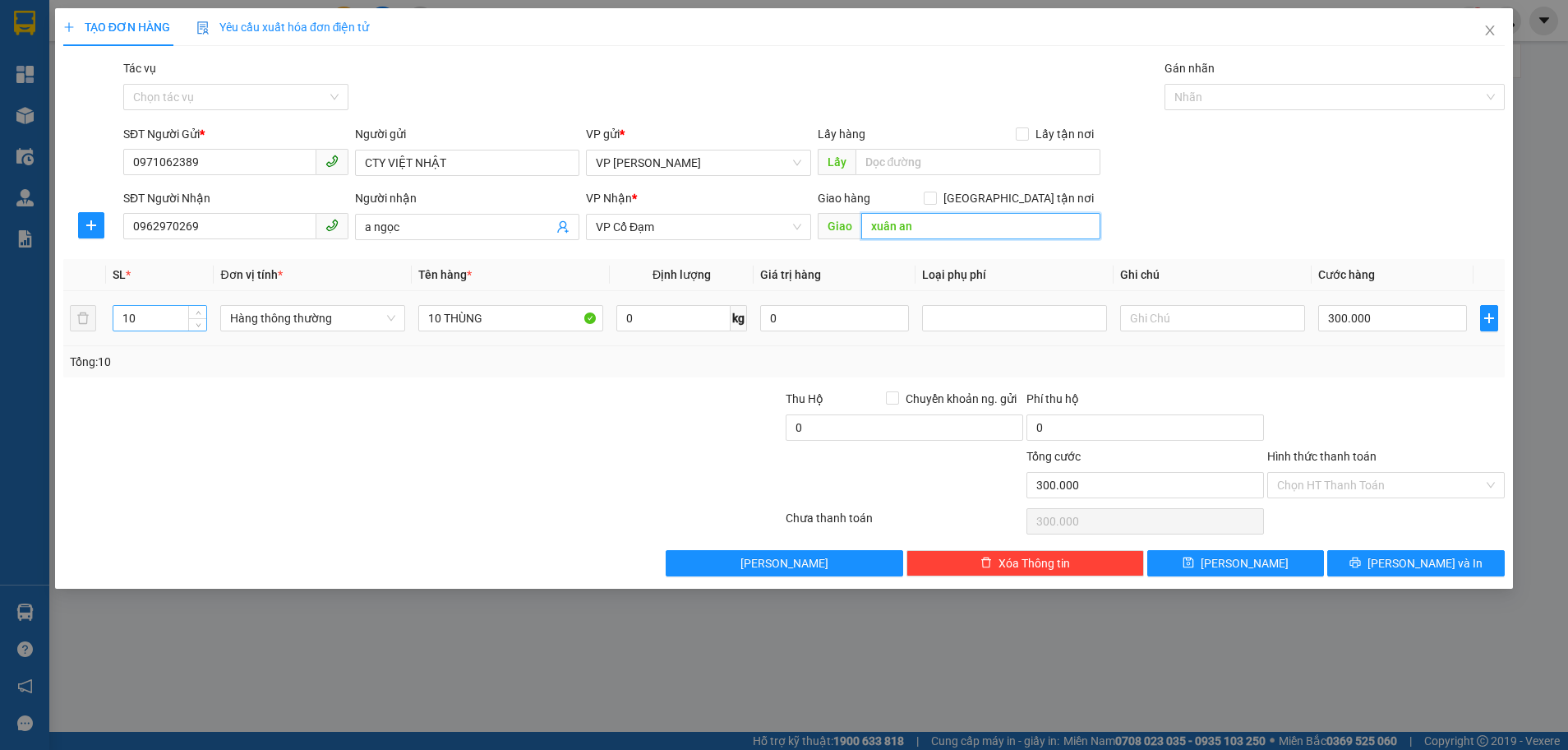
type input "xuân an"
click at [160, 316] on input "10" at bounding box center [160, 318] width 93 height 24
type input "1"
click at [483, 319] on input "10 THÙNG" at bounding box center [510, 318] width 185 height 26
type input "1"
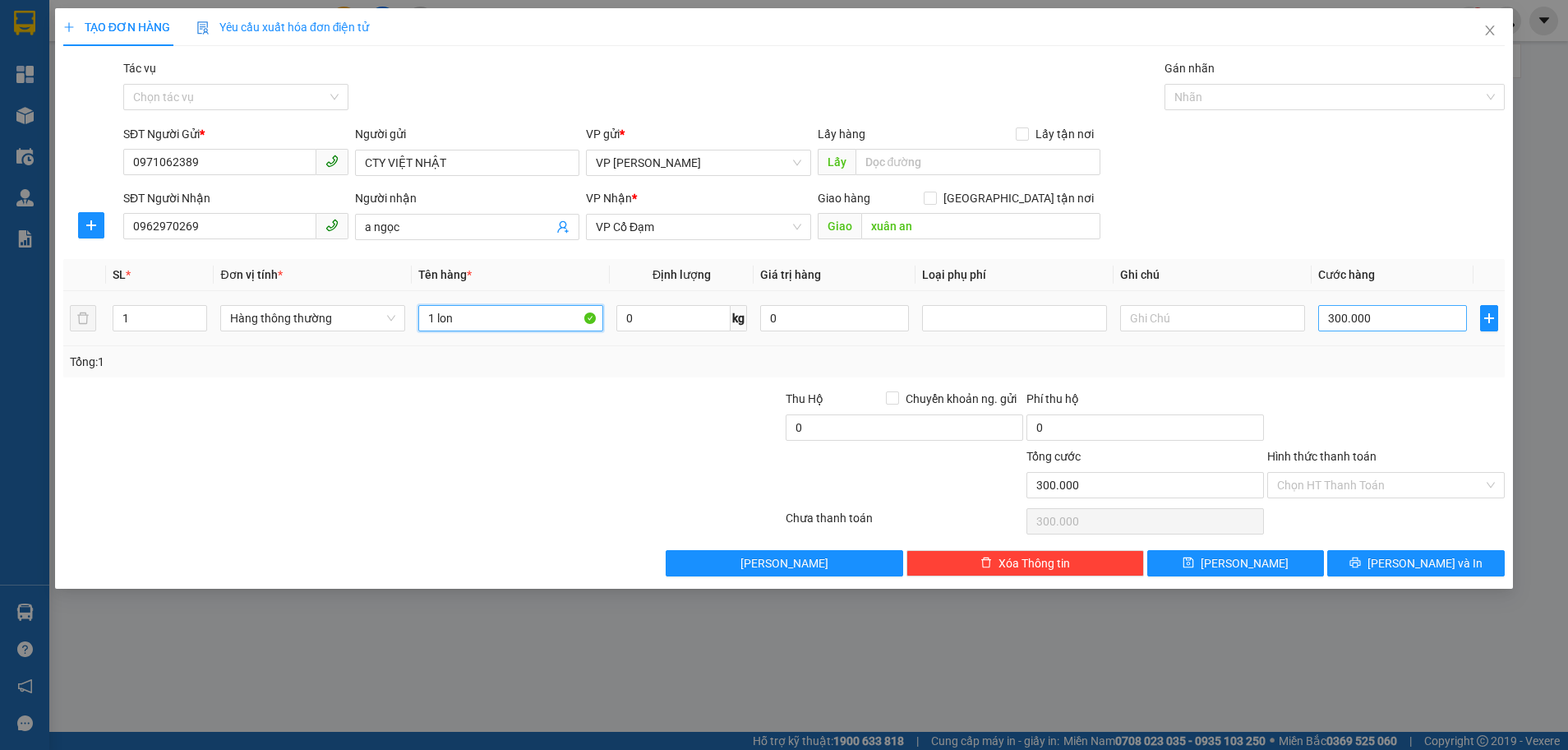
type input "1 lon"
click at [1367, 318] on input "300.000" at bounding box center [1393, 318] width 149 height 26
type input "0"
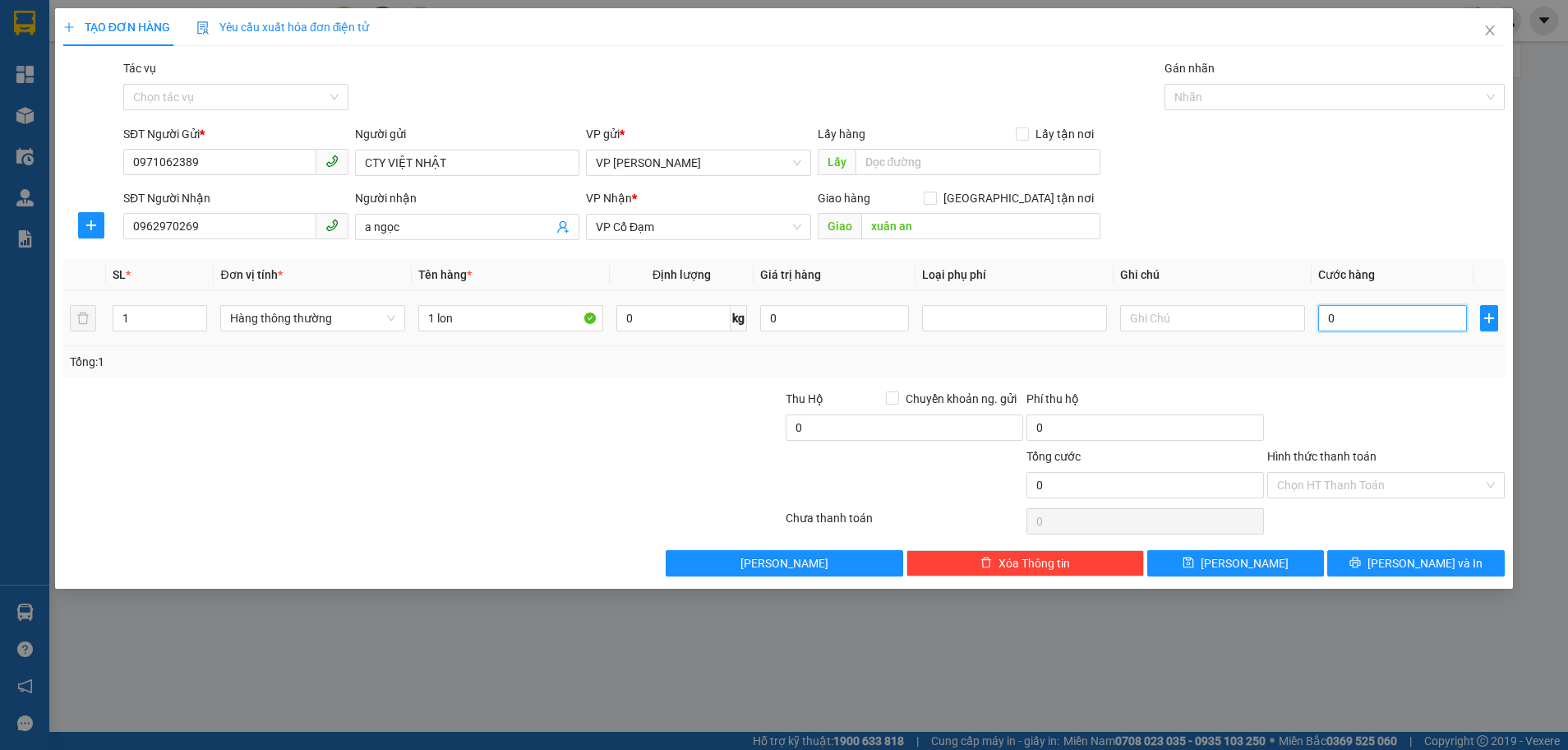
click at [1326, 309] on input "0" at bounding box center [1393, 318] width 149 height 26
type input "30"
type input "30.000"
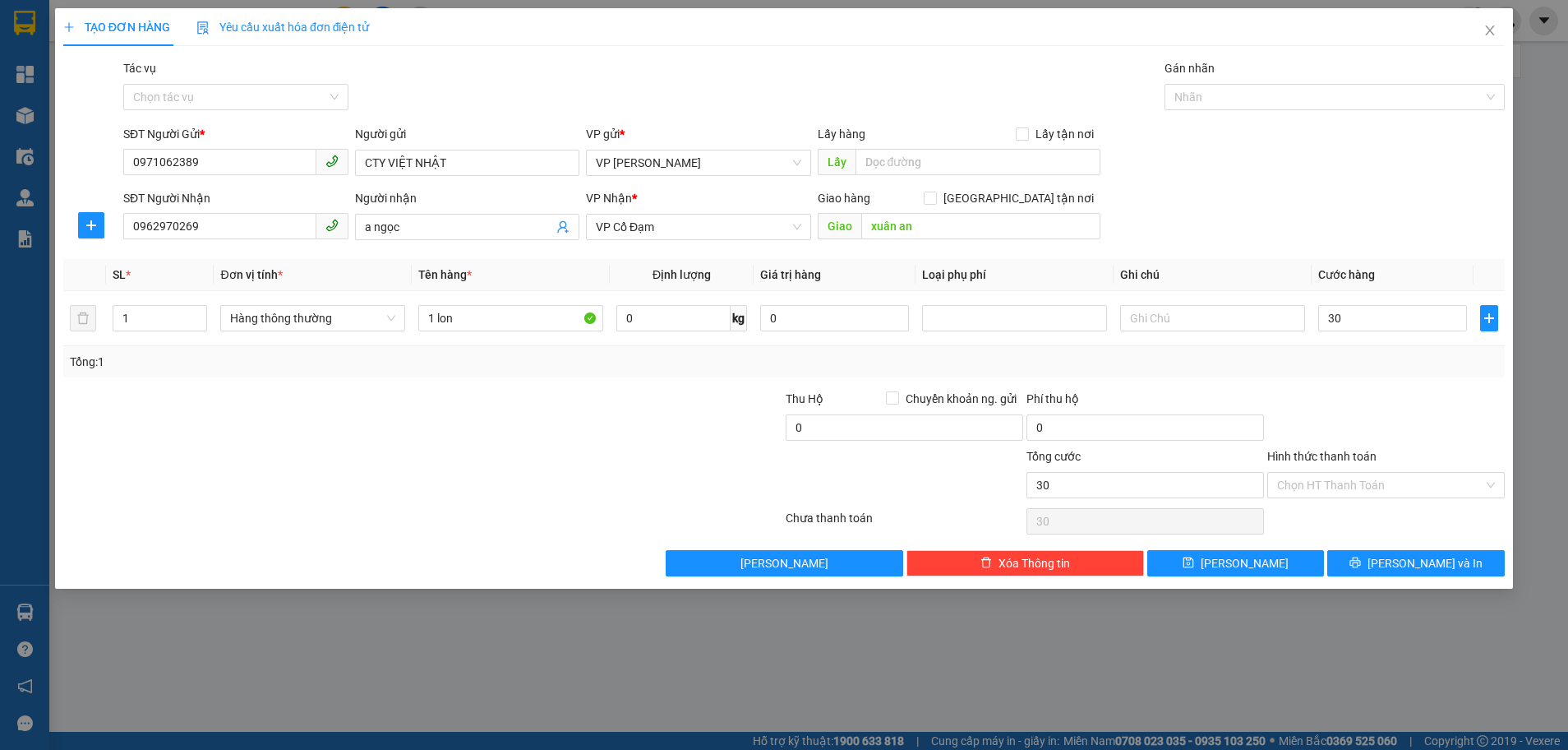
type input "30.000"
click at [1349, 381] on div "Transit Pickup Surcharge Ids Transit Deliver Surcharge Ids Transit Deliver Surc…" at bounding box center [784, 318] width 1441 height 517
click at [1397, 560] on button "[PERSON_NAME] và In" at bounding box center [1415, 563] width 177 height 26
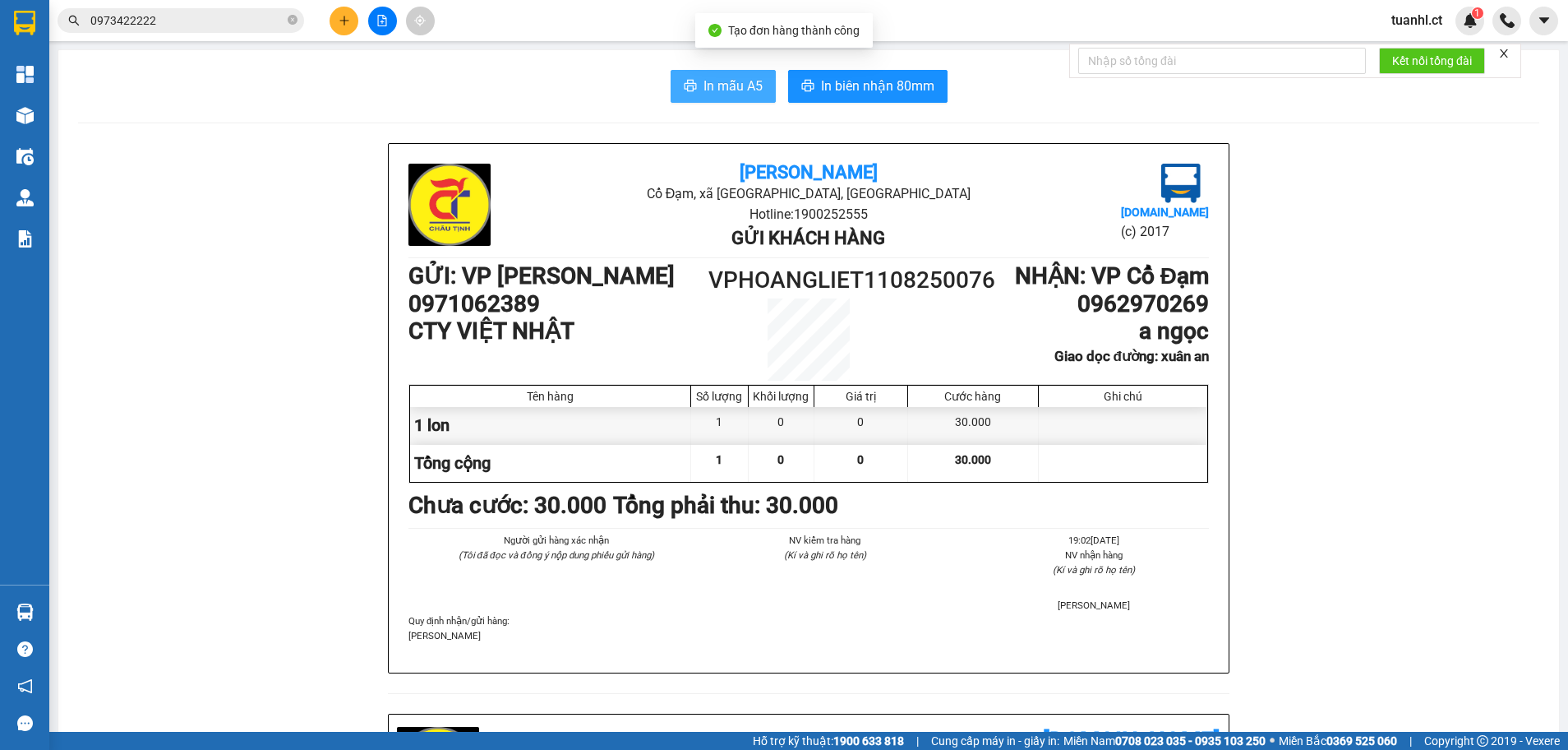
click at [739, 91] on span "In mẫu A5" at bounding box center [732, 85] width 59 height 20
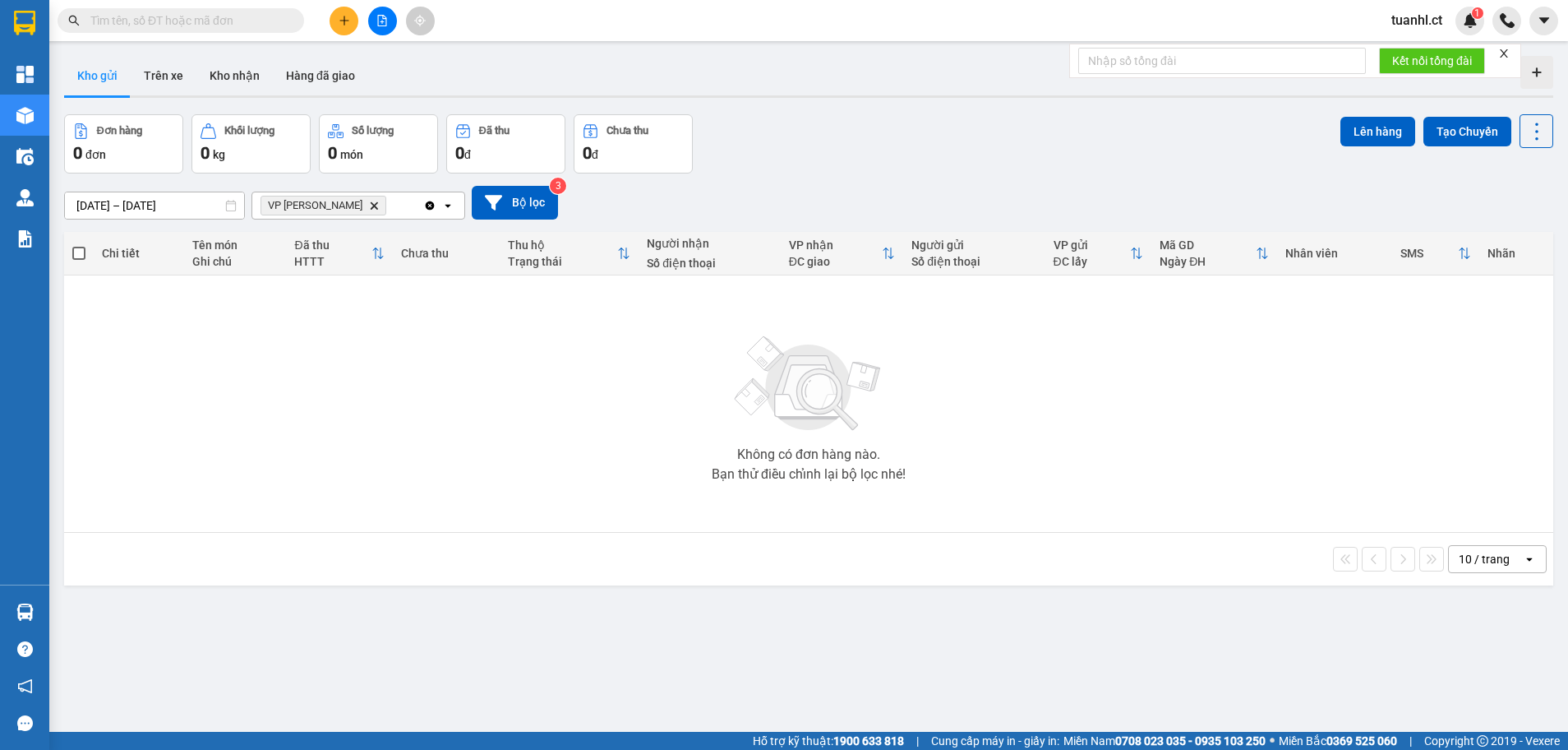
click at [104, 78] on button "Kho gửi" at bounding box center [97, 76] width 67 height 40
click at [164, 76] on button "Trên xe" at bounding box center [164, 76] width 66 height 40
click at [107, 70] on button "Kho gửi" at bounding box center [97, 76] width 67 height 40
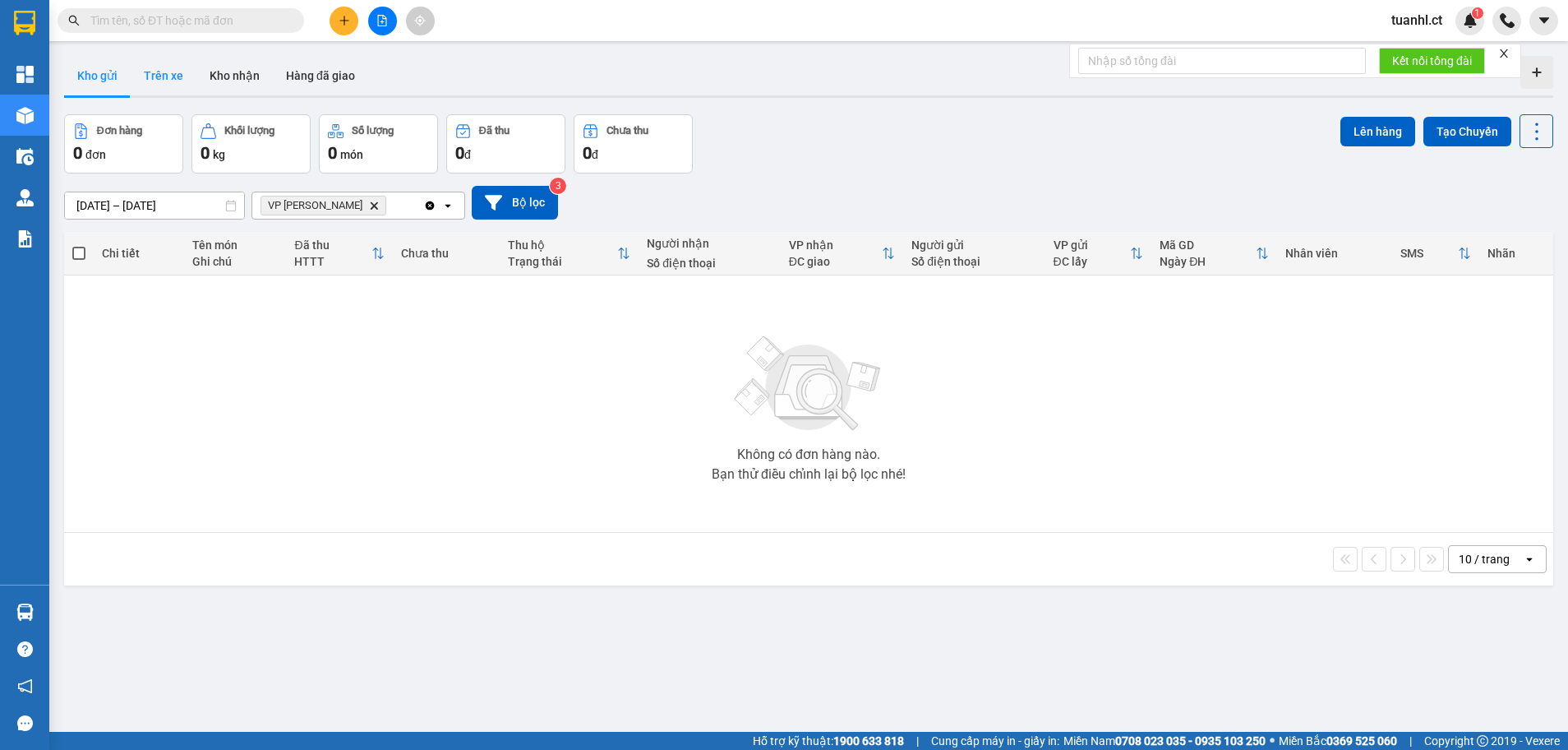
click at [172, 78] on button "Trên xe" at bounding box center [164, 76] width 66 height 40
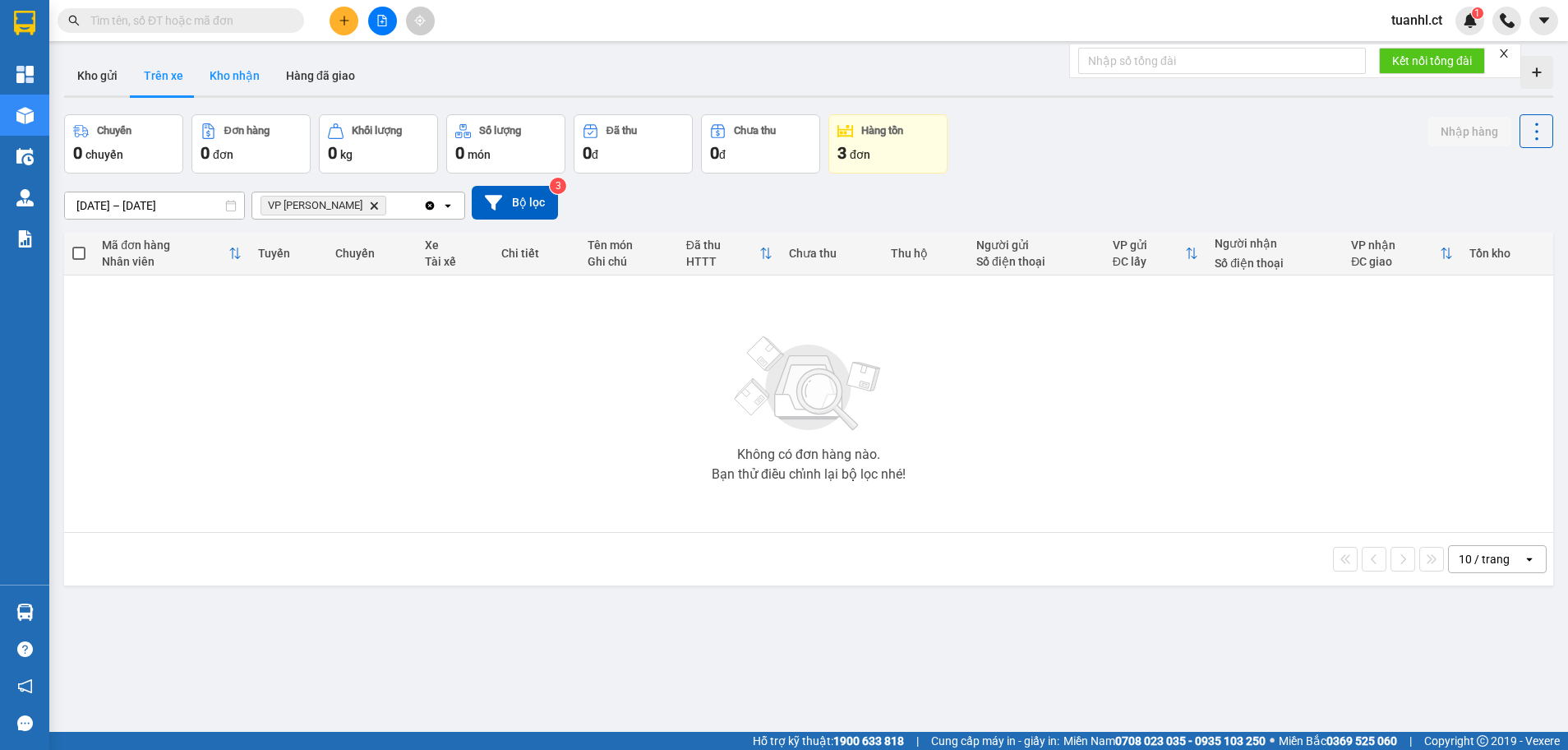
click at [223, 83] on button "Kho nhận" at bounding box center [234, 76] width 77 height 40
type input "[DATE] – [DATE]"
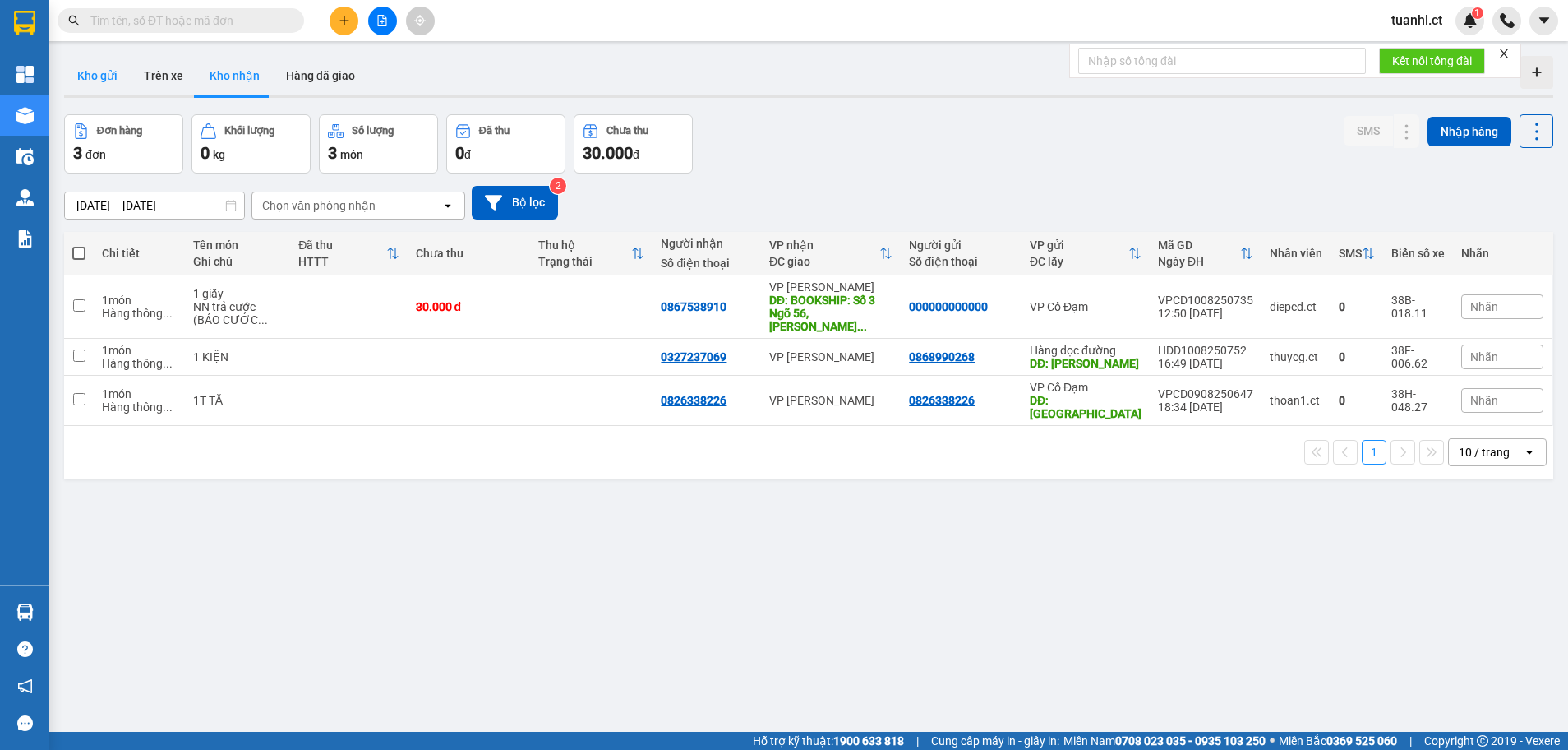
click at [103, 81] on button "Kho gửi" at bounding box center [97, 76] width 67 height 40
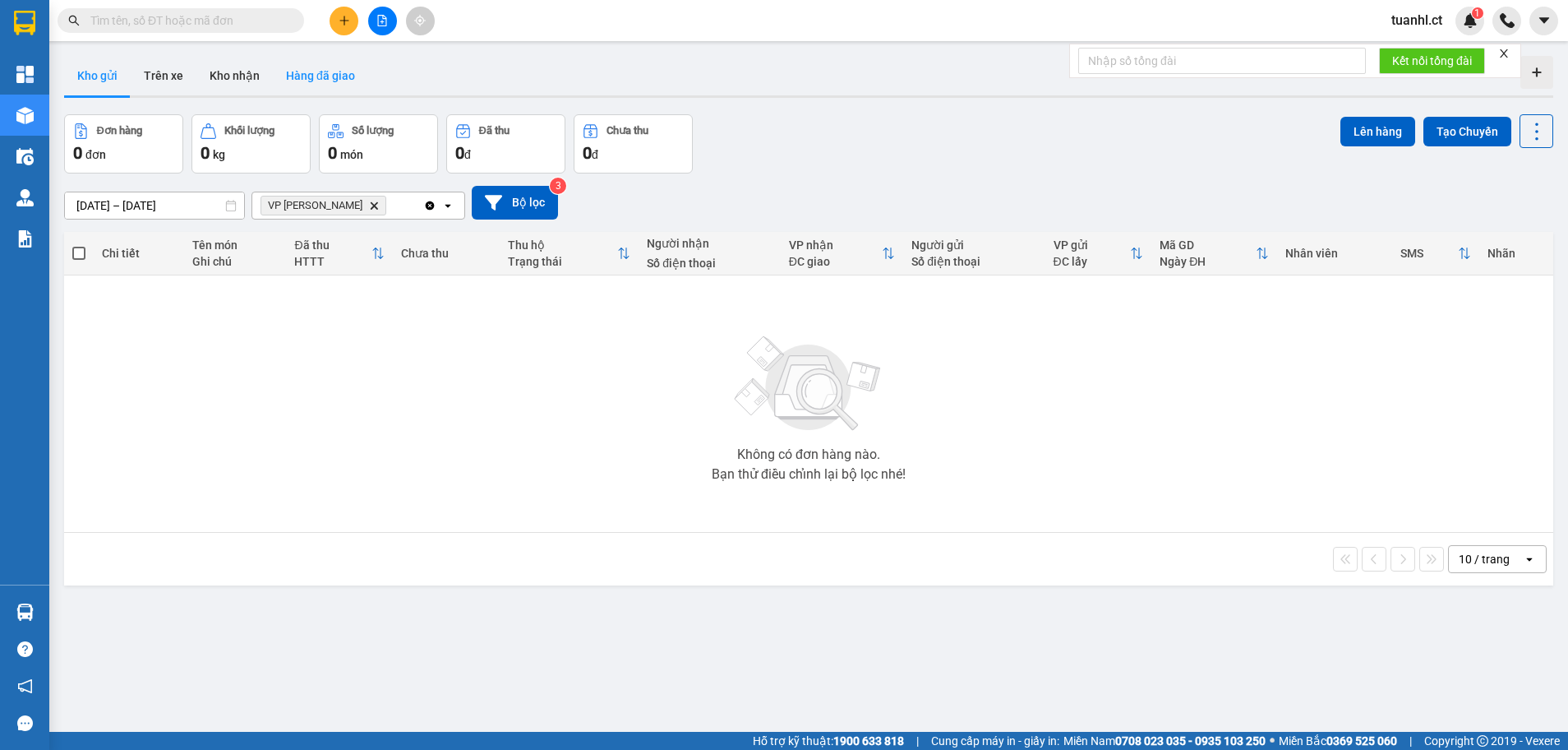
click at [333, 80] on button "Hàng đã giao" at bounding box center [321, 76] width 95 height 40
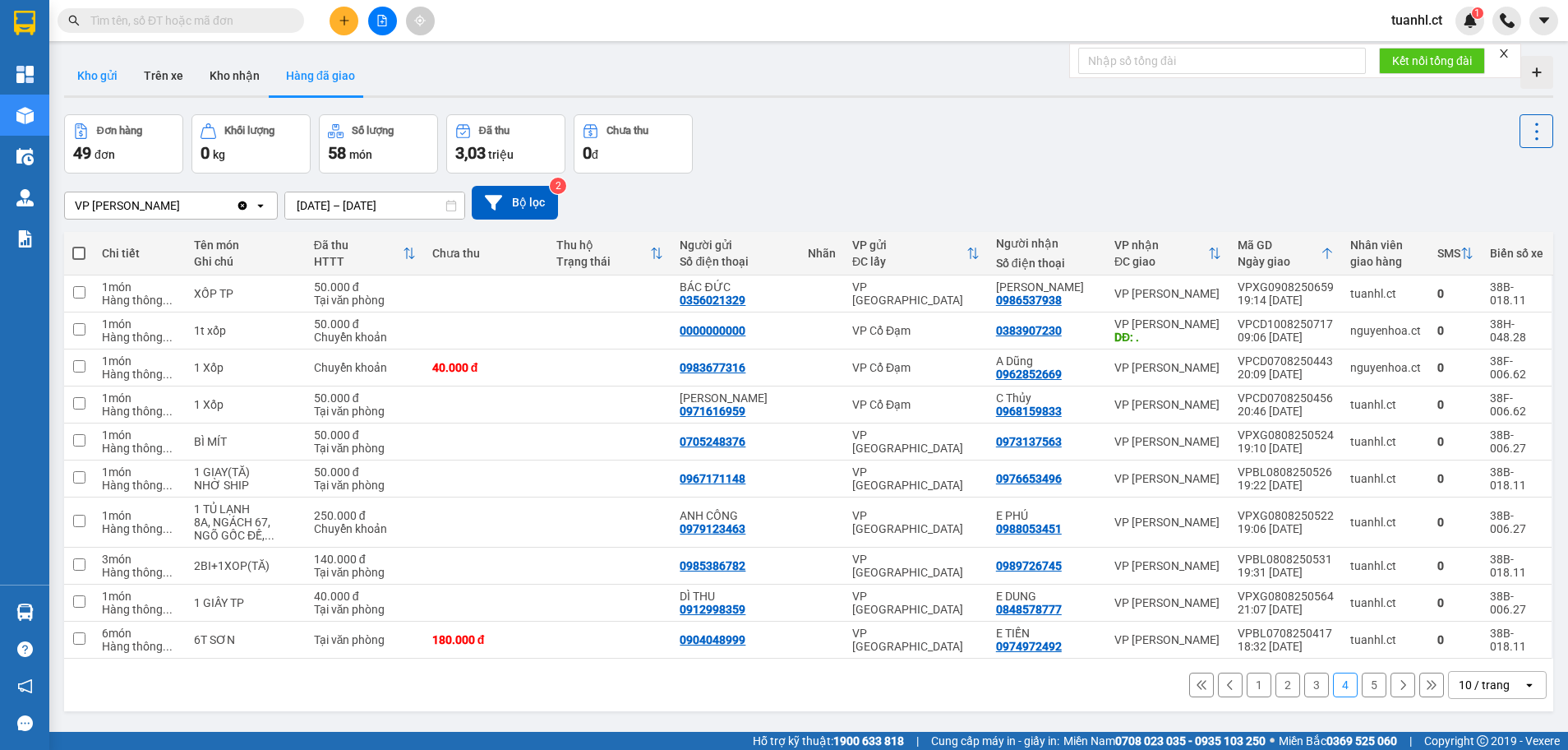
click at [110, 84] on button "Kho gửi" at bounding box center [97, 76] width 67 height 40
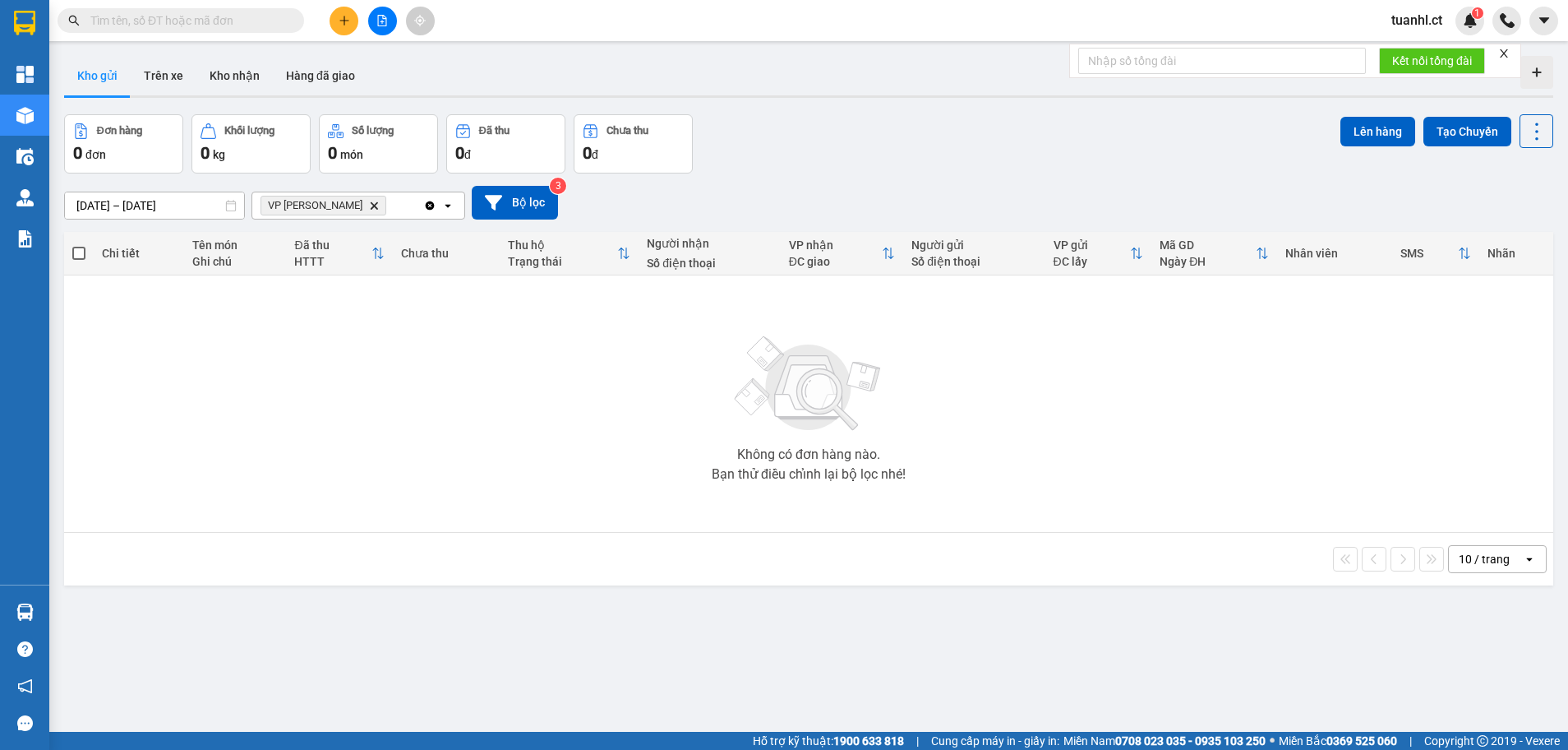
click at [152, 204] on input "[DATE] – [DATE]" at bounding box center [154, 205] width 179 height 26
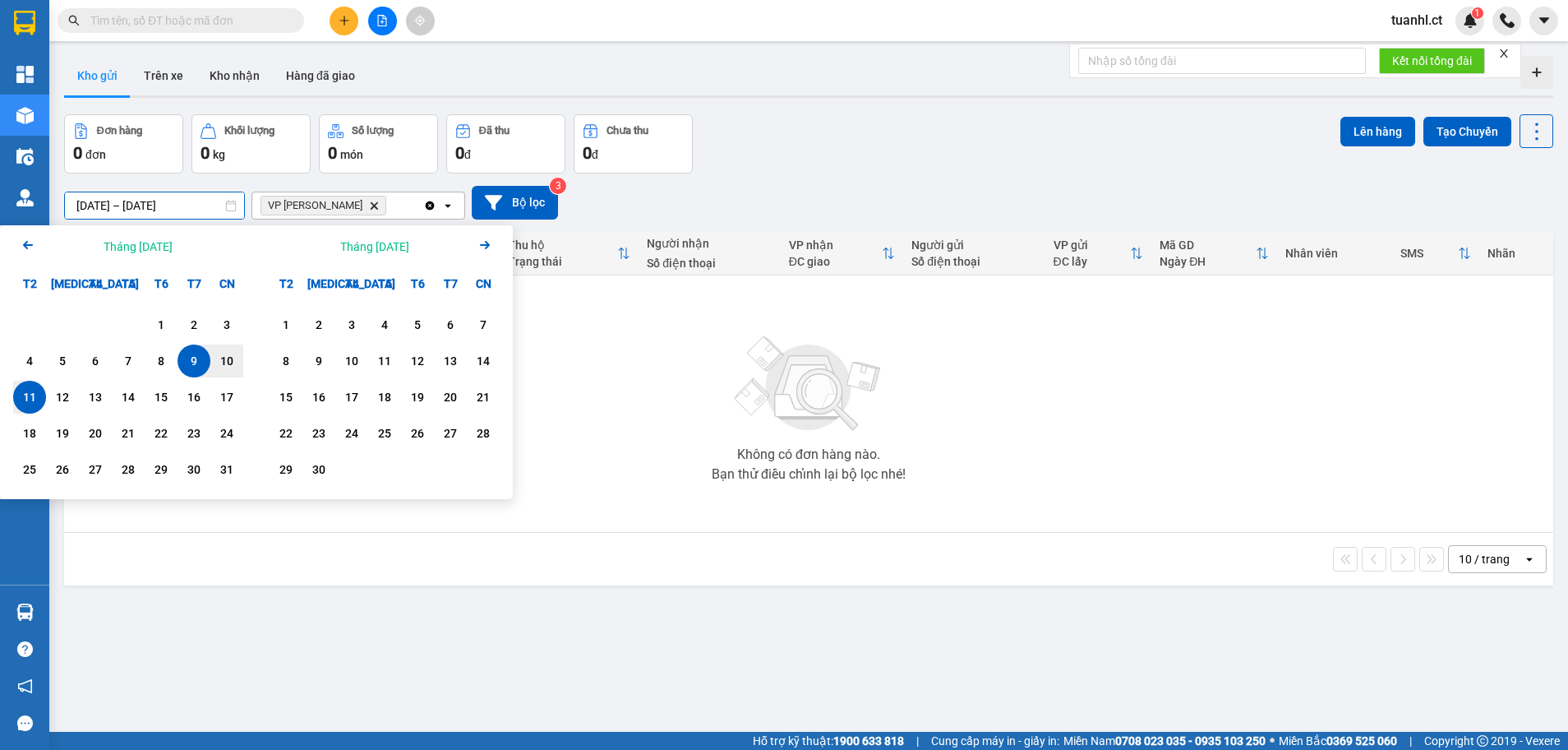
click at [27, 403] on div "11" at bounding box center [30, 397] width 23 height 19
click at [193, 209] on input "[DATE] – / /" at bounding box center [154, 205] width 179 height 26
click at [35, 392] on div "11" at bounding box center [30, 397] width 23 height 19
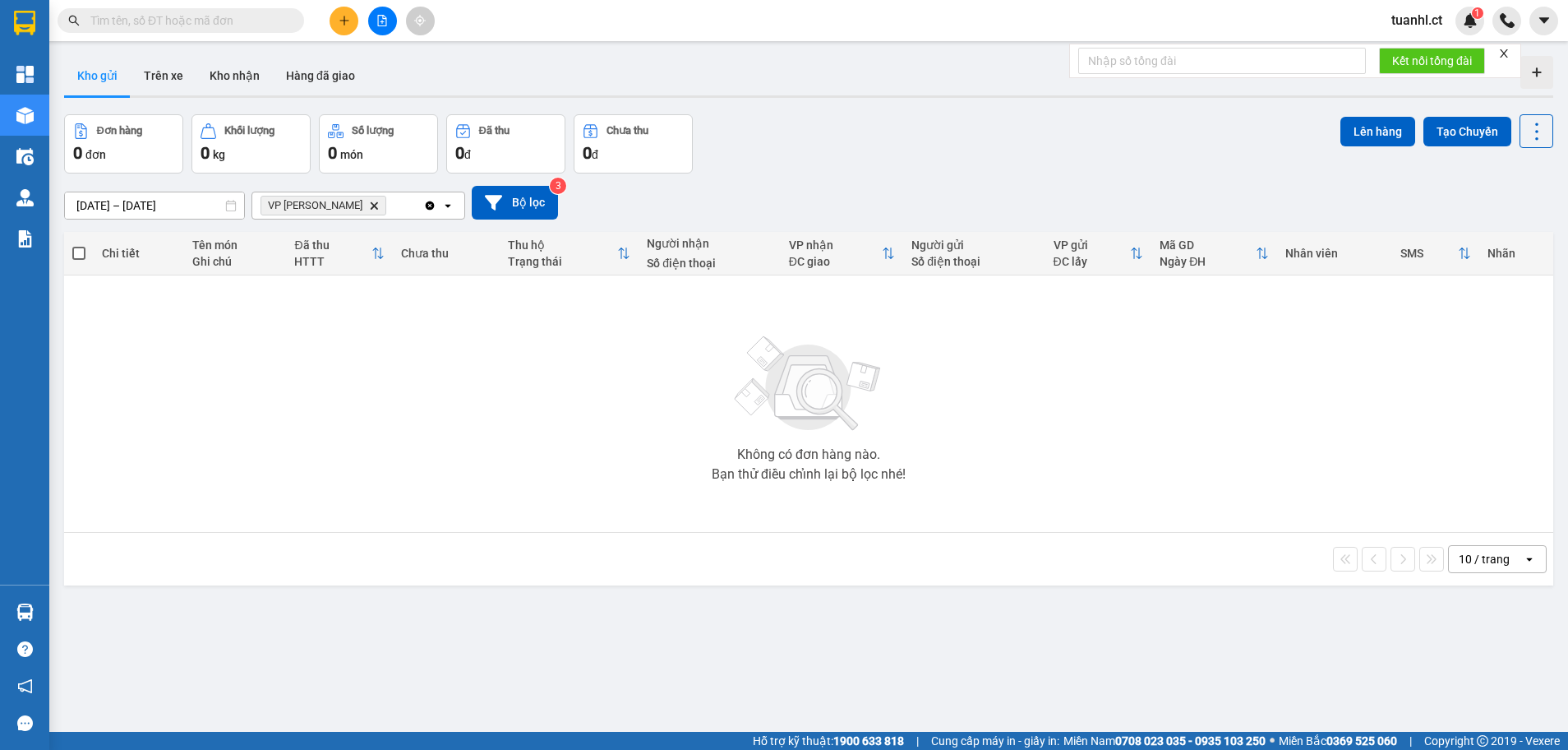
click at [358, 336] on div "Không có đơn hàng nào. Bạn thử điều chỉnh lại bộ lọc nhé!" at bounding box center [809, 403] width 1473 height 247
click at [108, 76] on button "Kho gửi" at bounding box center [97, 76] width 67 height 40
click at [168, 203] on input "[DATE] – [DATE]" at bounding box center [154, 205] width 179 height 26
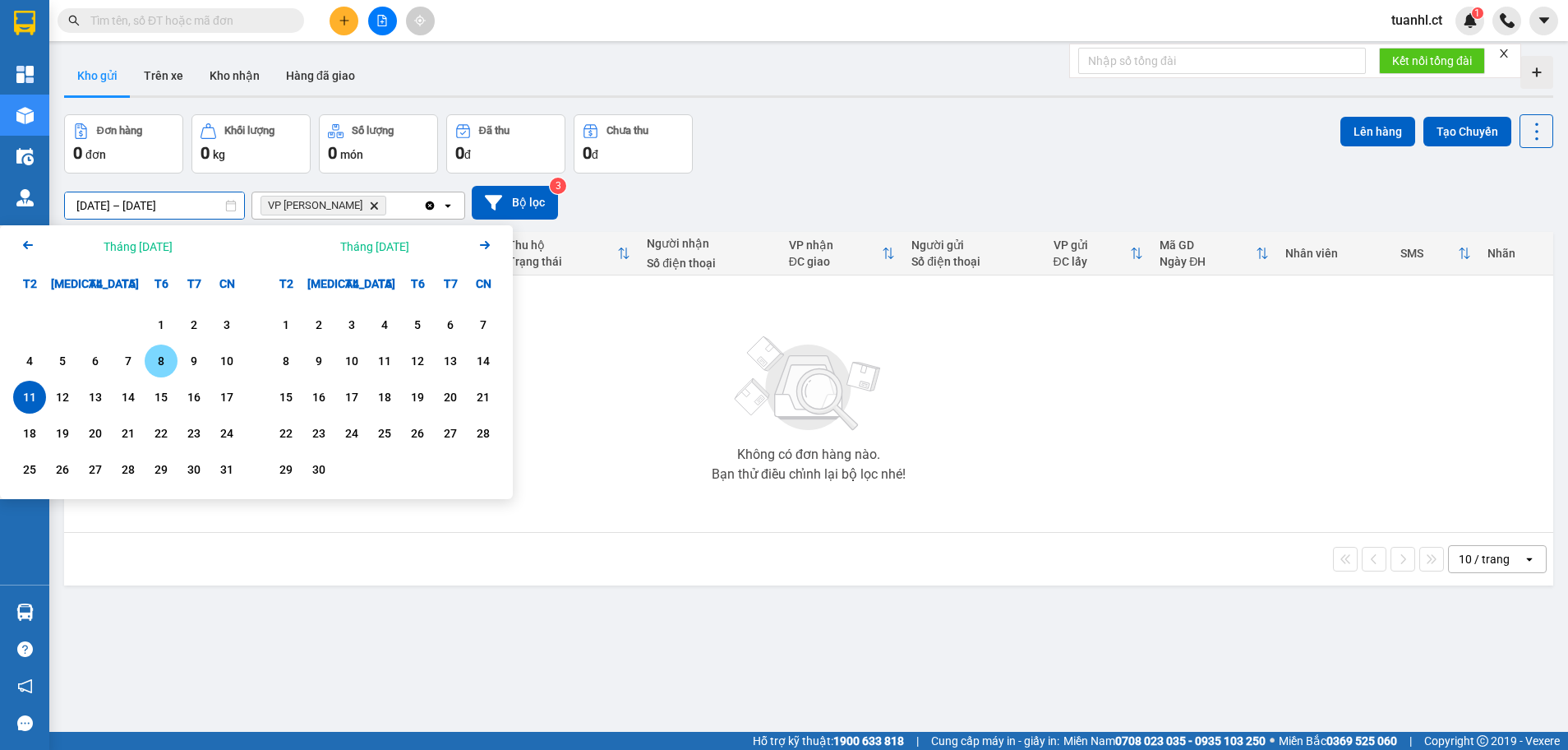
click at [149, 362] on div "8" at bounding box center [161, 361] width 33 height 33
click at [200, 209] on input "[DATE] – / /" at bounding box center [154, 205] width 179 height 26
click at [33, 399] on div "11" at bounding box center [30, 397] width 23 height 19
type input "[DATE] – [DATE]"
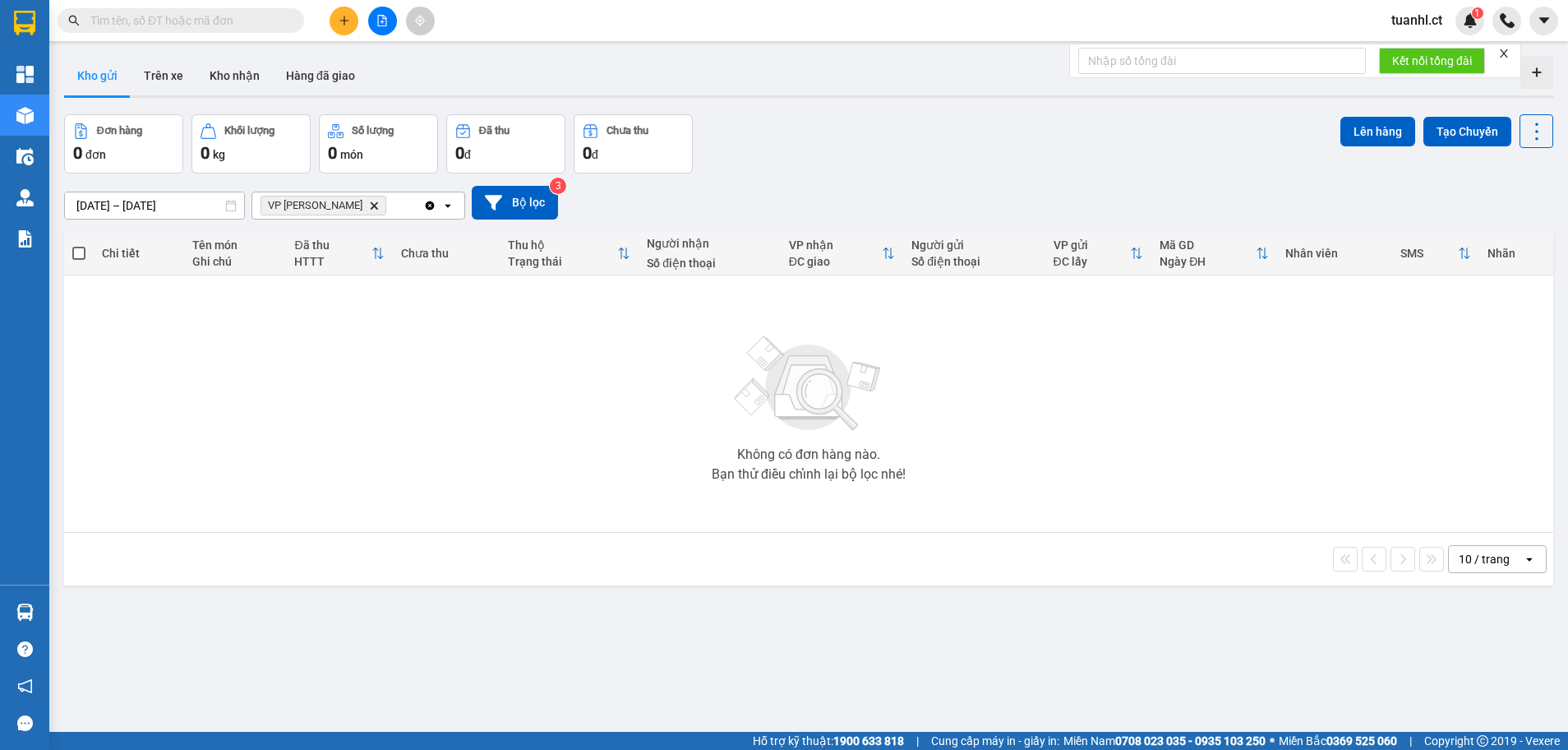
click at [106, 74] on button "Kho gửi" at bounding box center [97, 76] width 67 height 40
click at [210, 24] on input "text" at bounding box center [187, 20] width 194 height 18
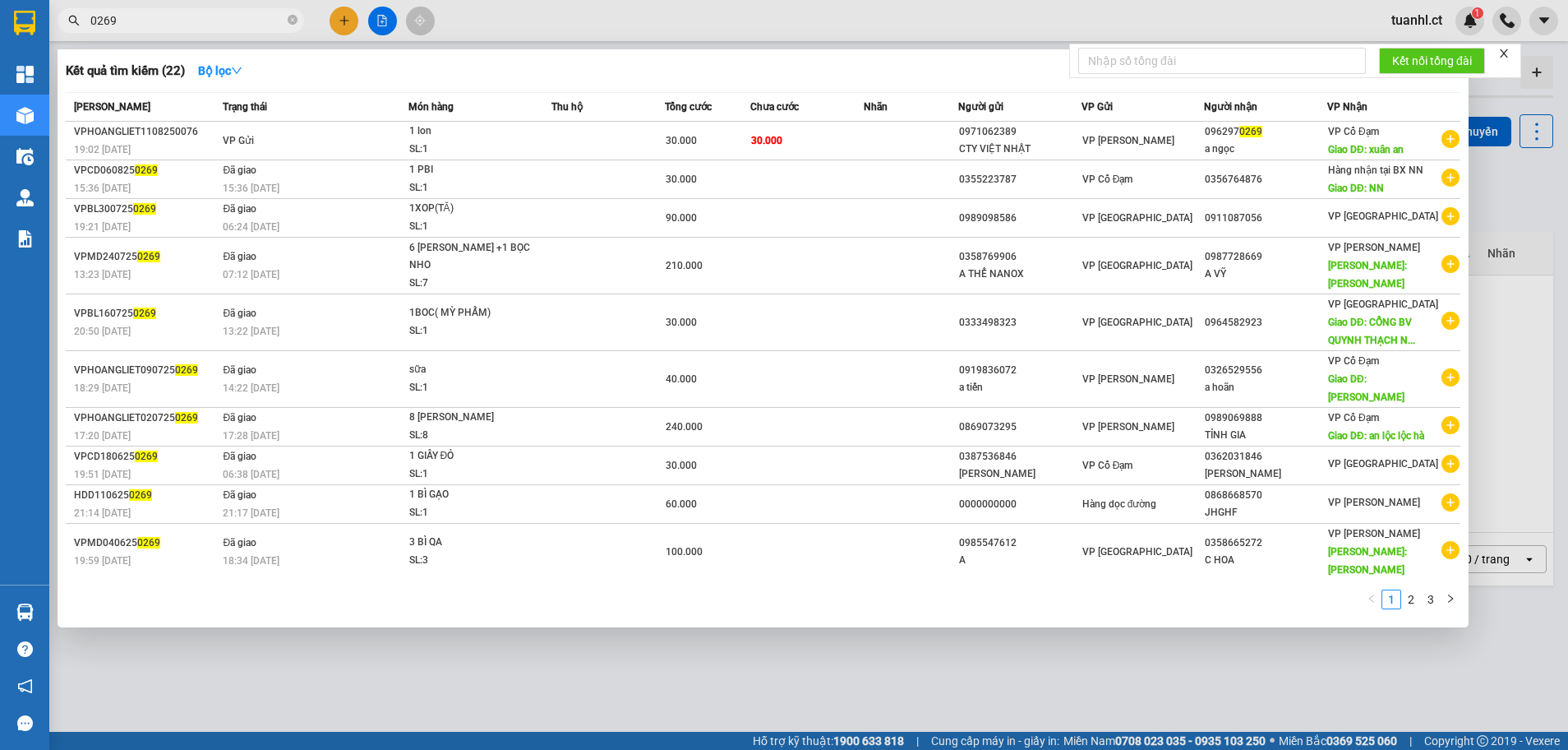
type input "0269"
click at [1486, 347] on div at bounding box center [784, 375] width 1568 height 750
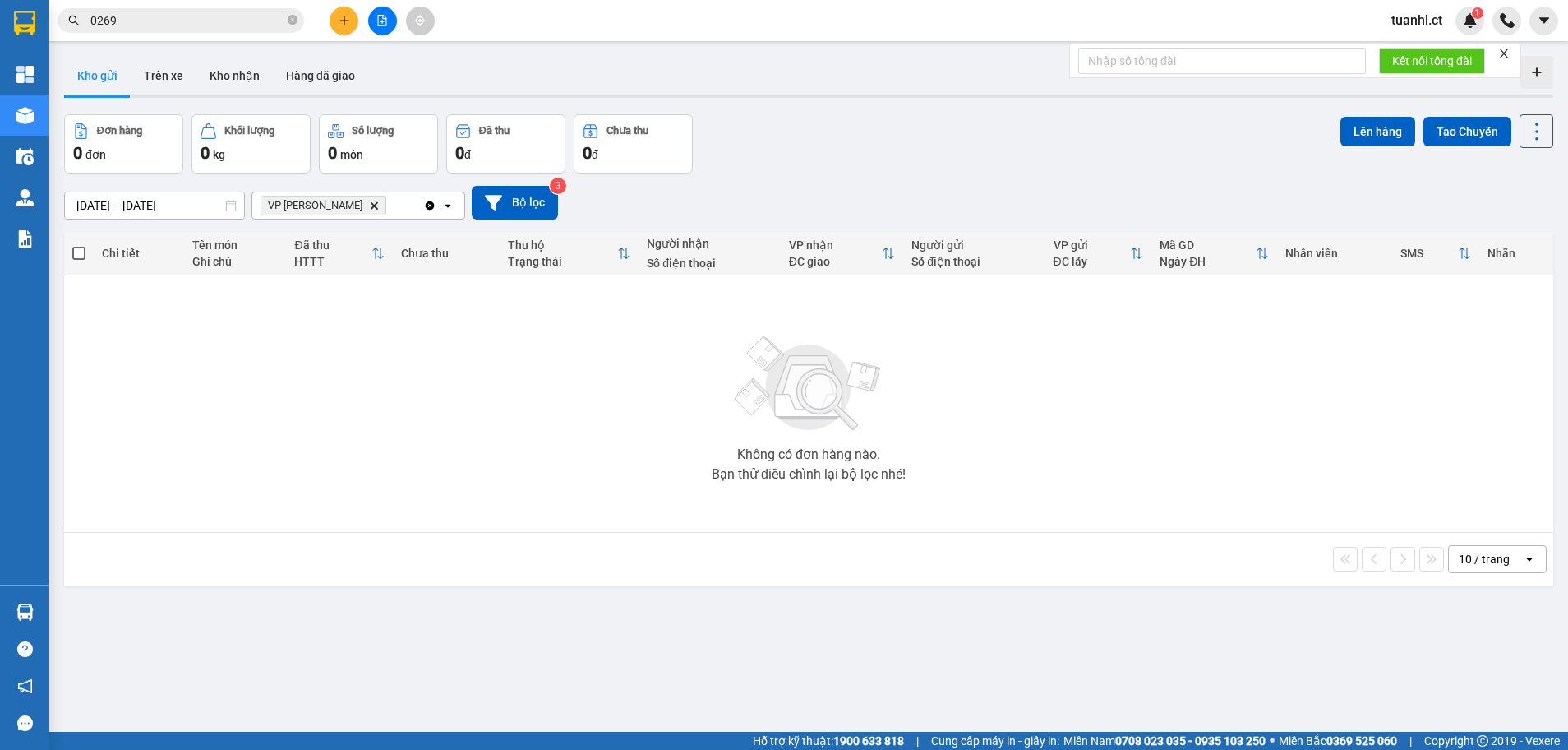
click at [180, 28] on input "0269" at bounding box center [187, 20] width 194 height 18
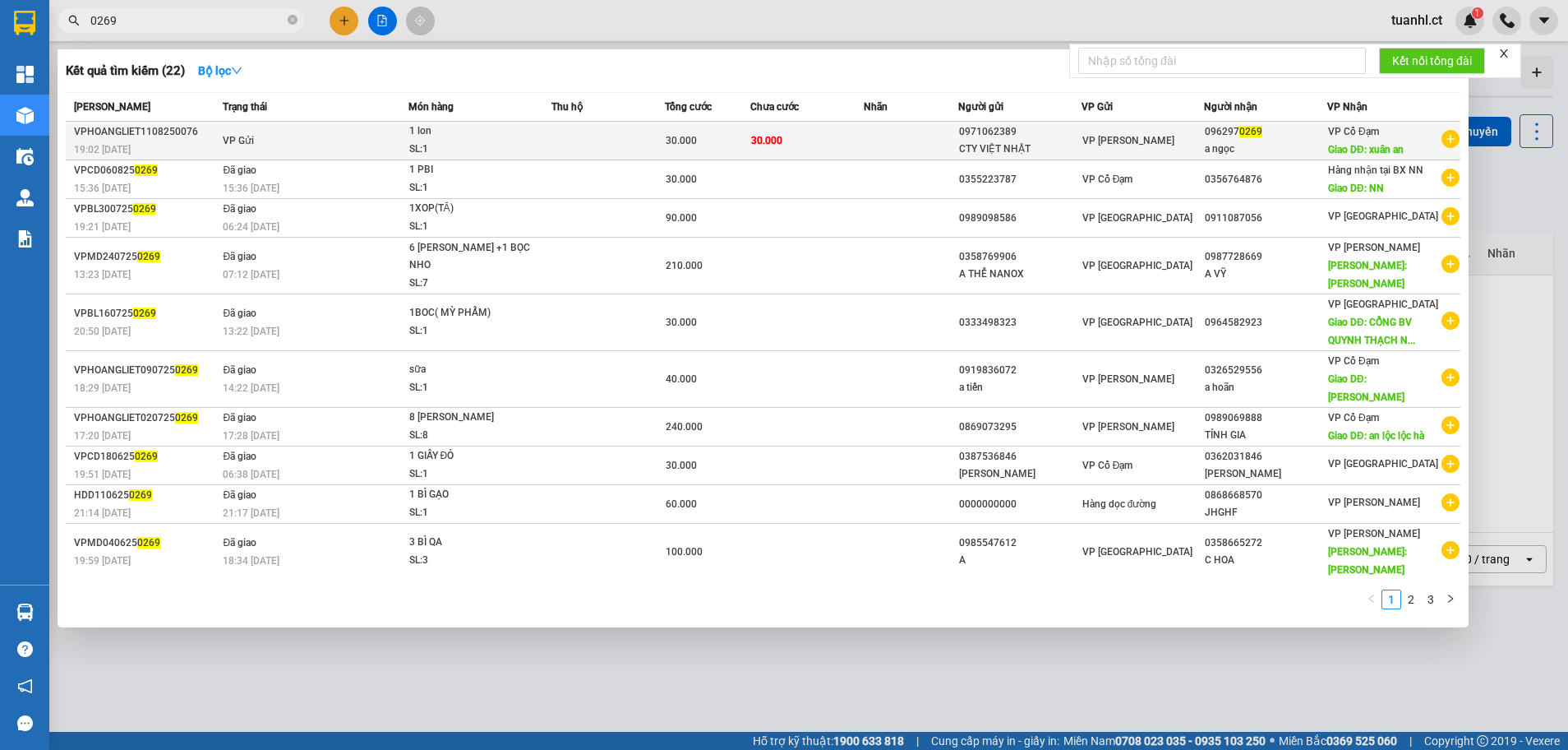
click at [1396, 136] on div "VP Cổ Đạm Giao DĐ: xuân an" at bounding box center [1366, 140] width 76 height 36
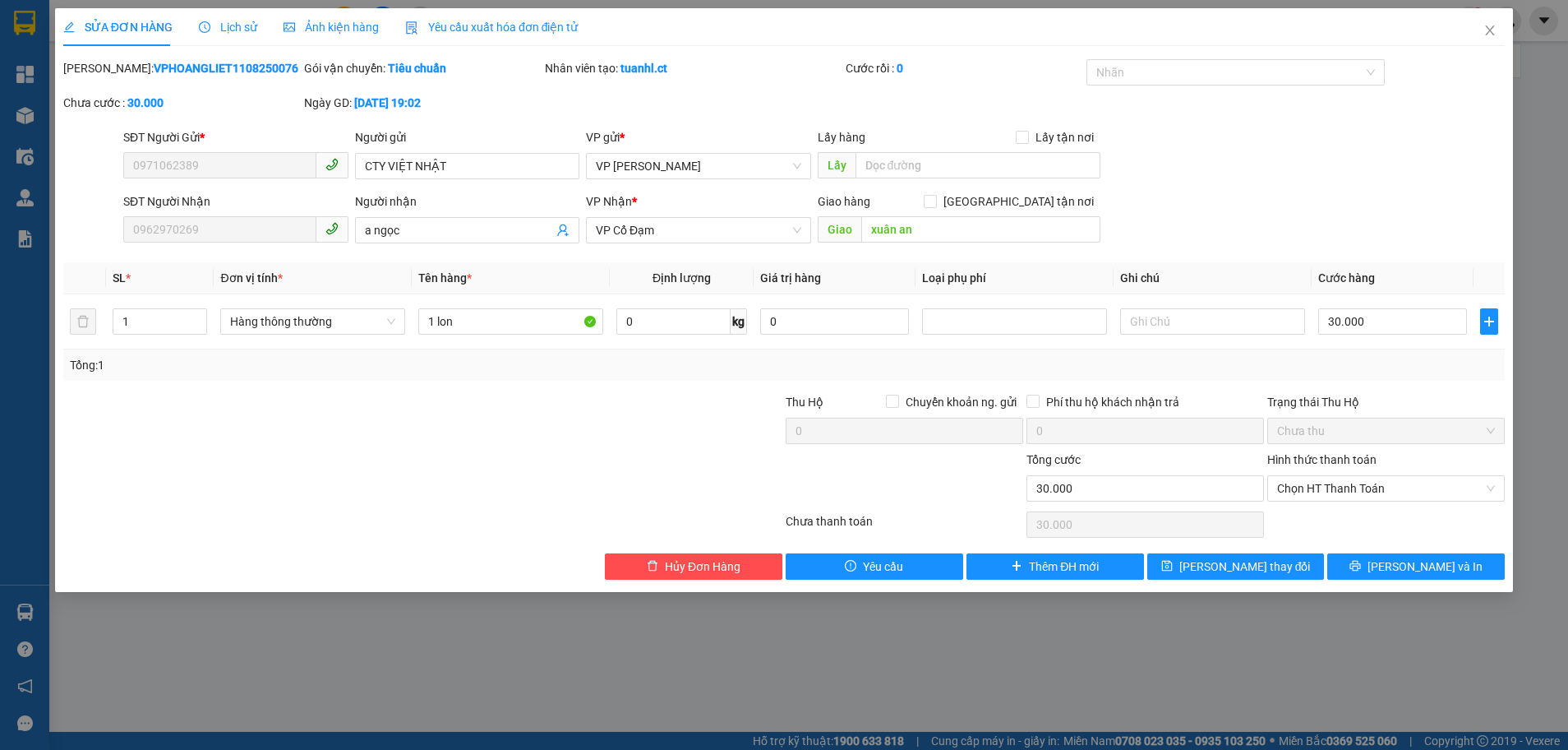
type input "0971062389"
type input "CTY VIỆT NHẬT"
type input "0962970269"
type input "a ngọc"
type input "xuân an"
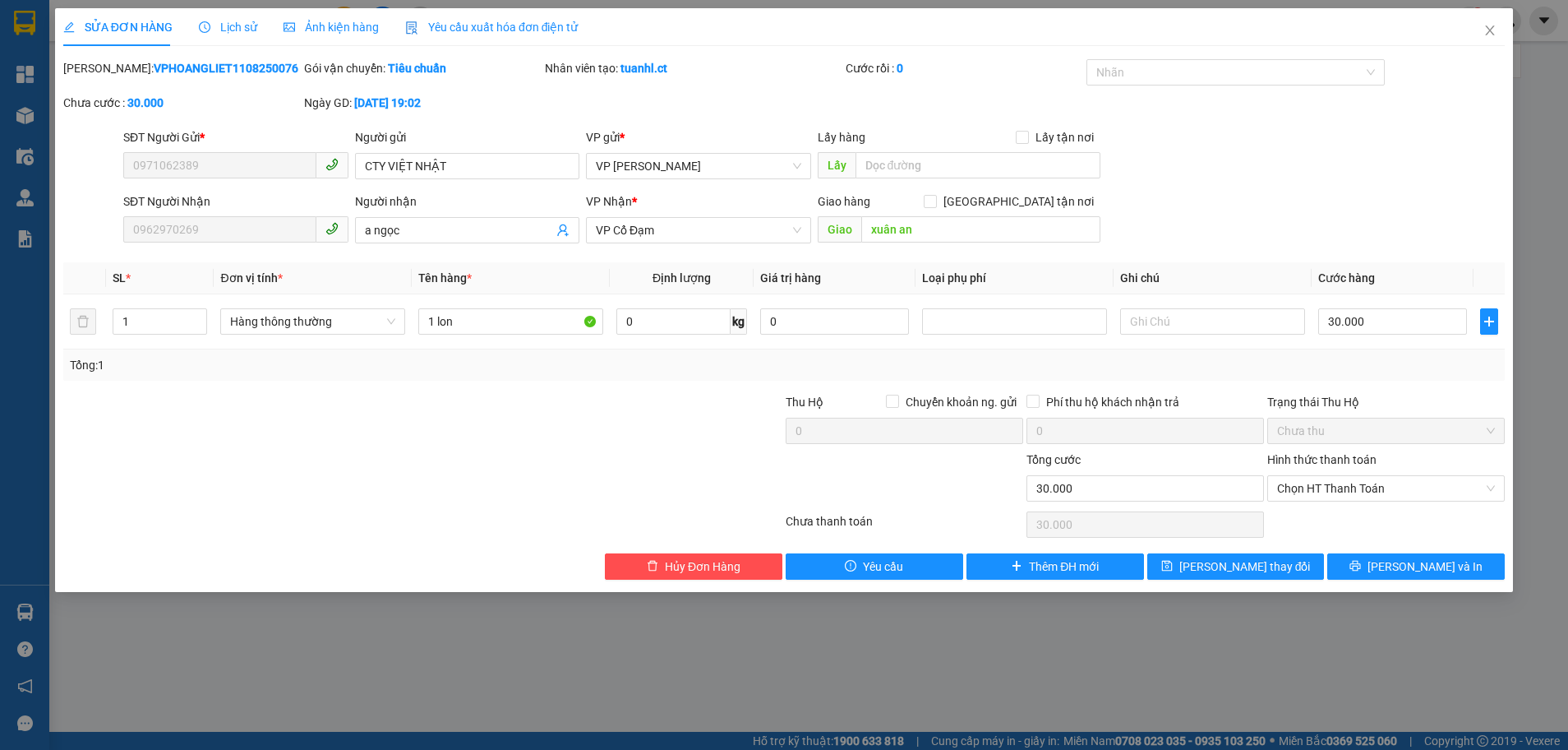
type input "30.000"
click at [1365, 491] on span "Chọn HT Thanh Toán" at bounding box center [1386, 487] width 218 height 24
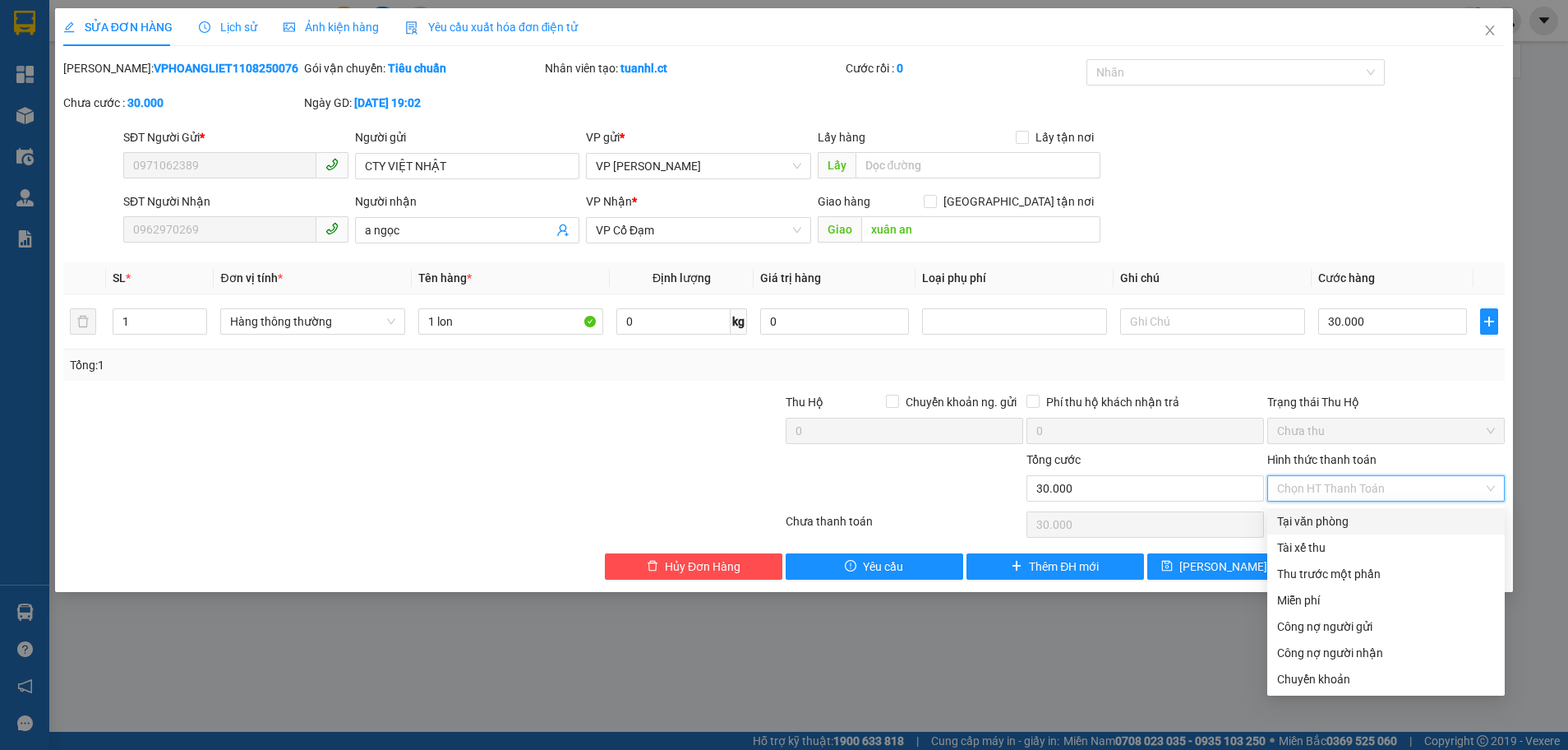
click at [1353, 519] on div "Tại văn phòng" at bounding box center [1386, 521] width 218 height 18
type input "0"
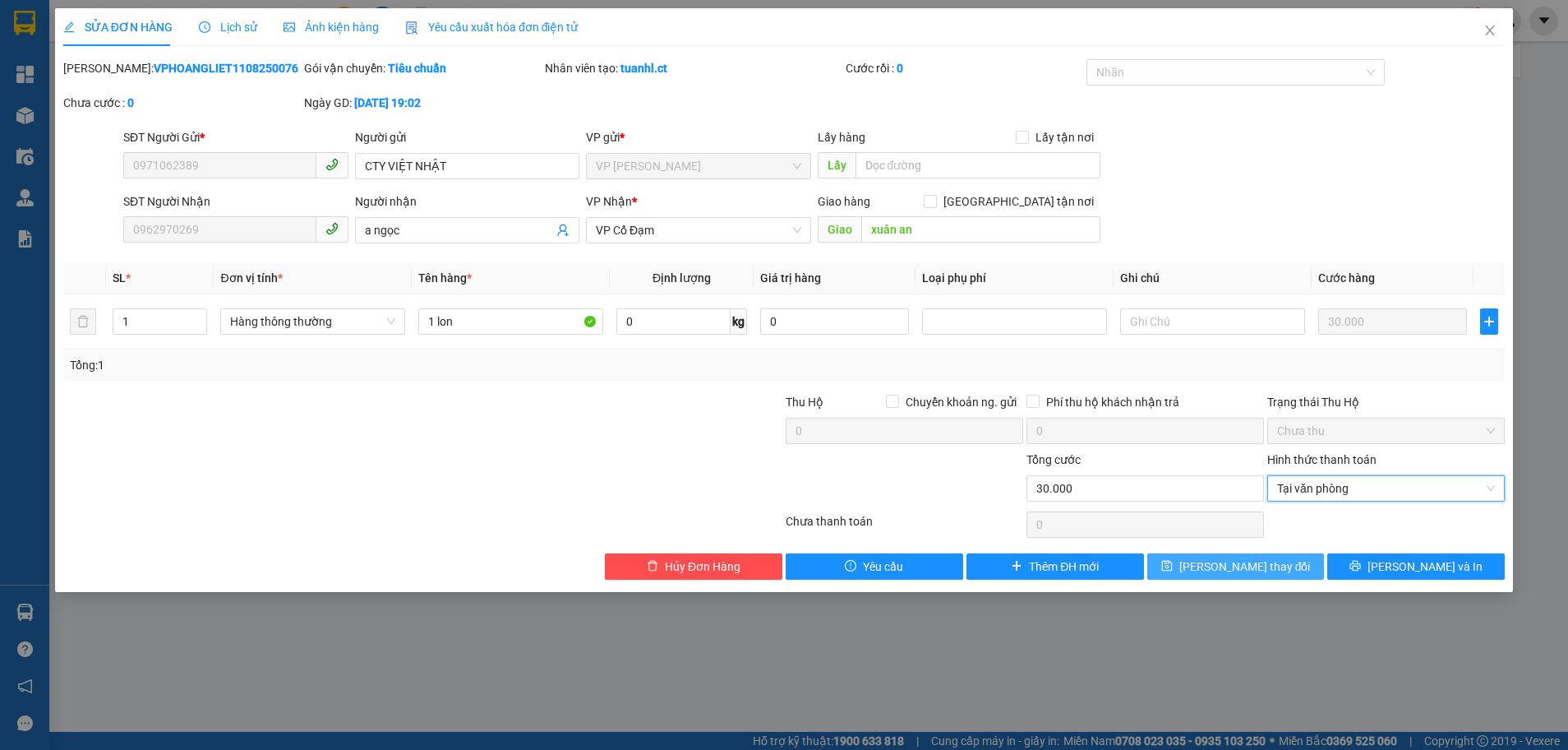
click at [1254, 562] on span "[PERSON_NAME] thay đổi" at bounding box center [1245, 566] width 132 height 18
